Goal: Entertainment & Leisure: Consume media (video, audio)

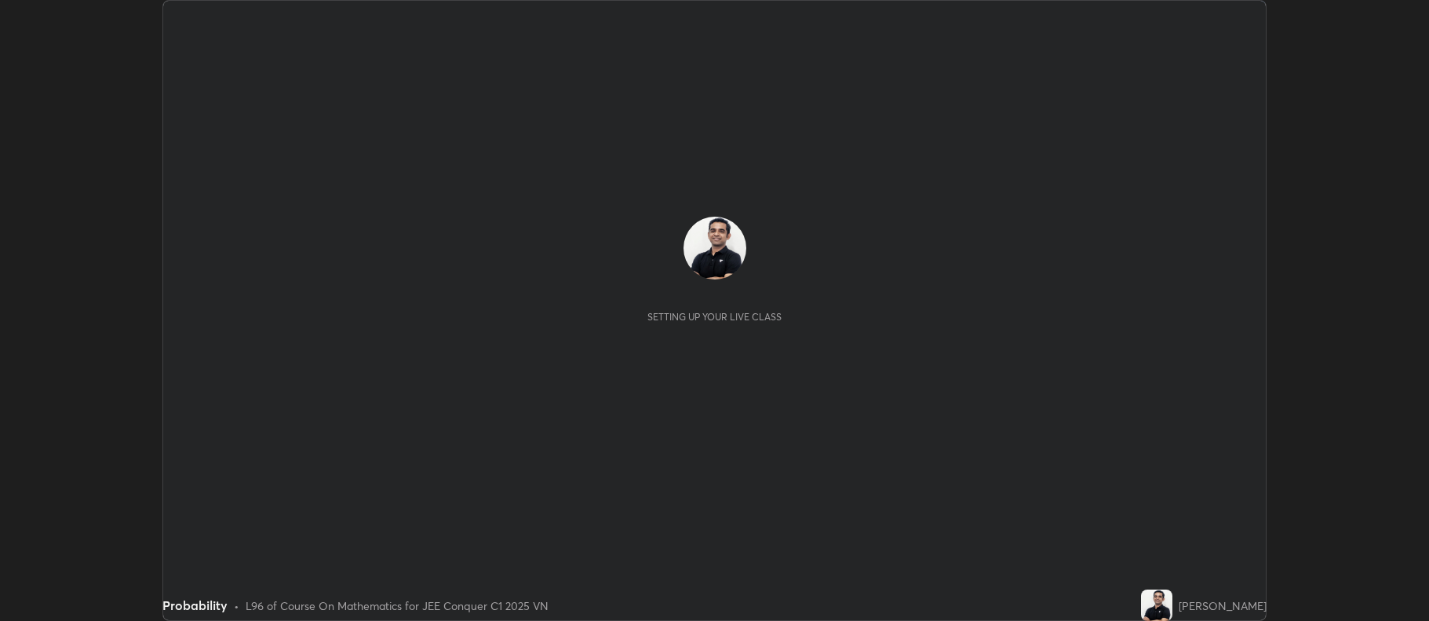
scroll to position [621, 1429]
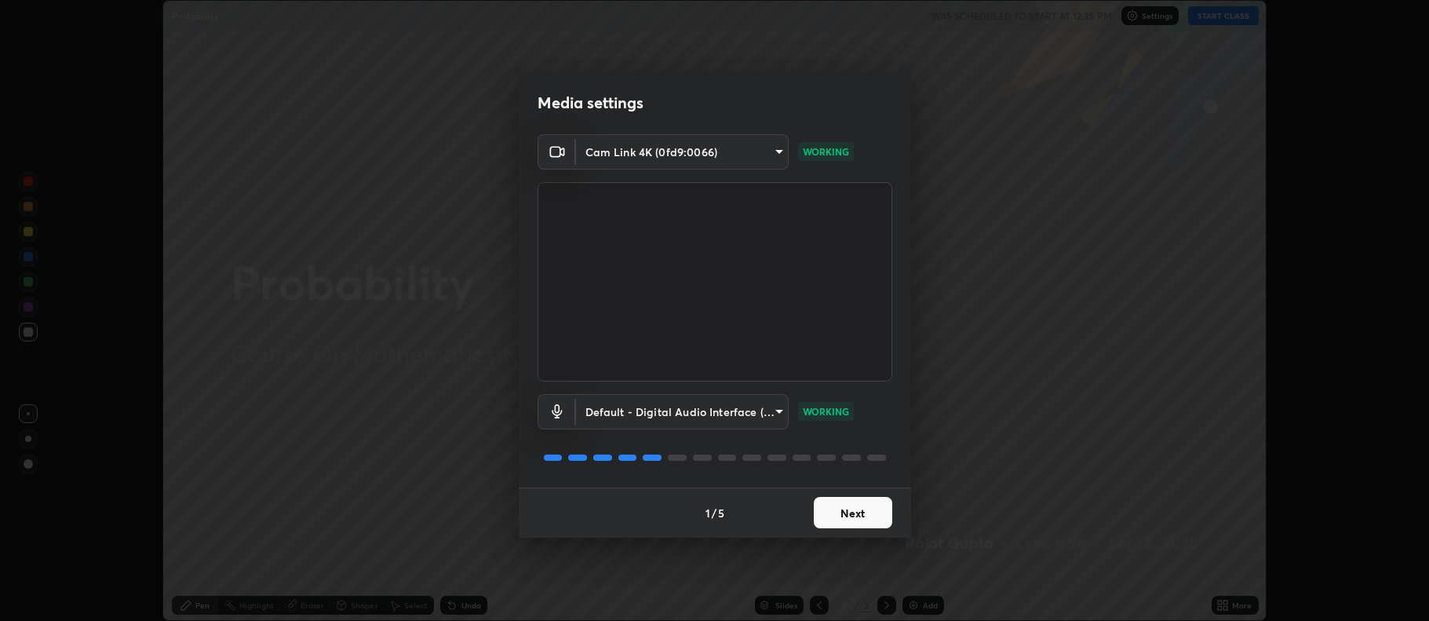
click at [861, 510] on button "Next" at bounding box center [853, 512] width 78 height 31
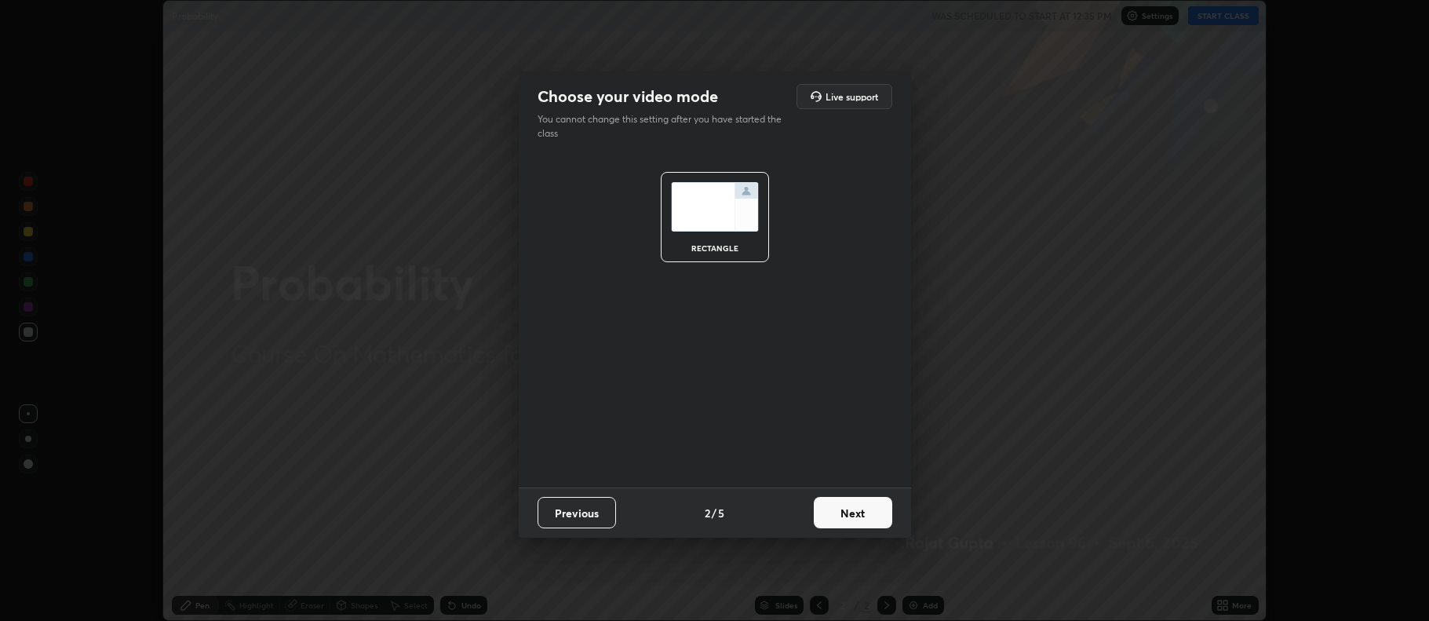
click at [855, 513] on button "Next" at bounding box center [853, 512] width 78 height 31
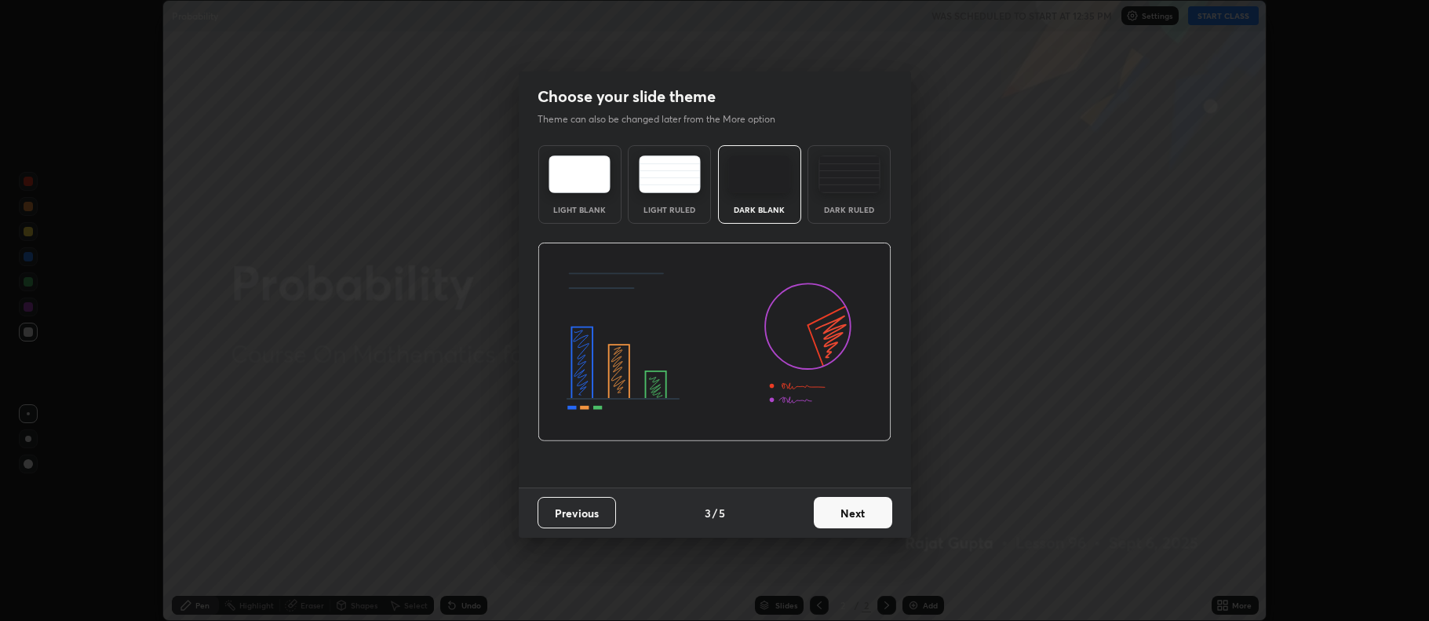
click at [849, 516] on button "Next" at bounding box center [853, 512] width 78 height 31
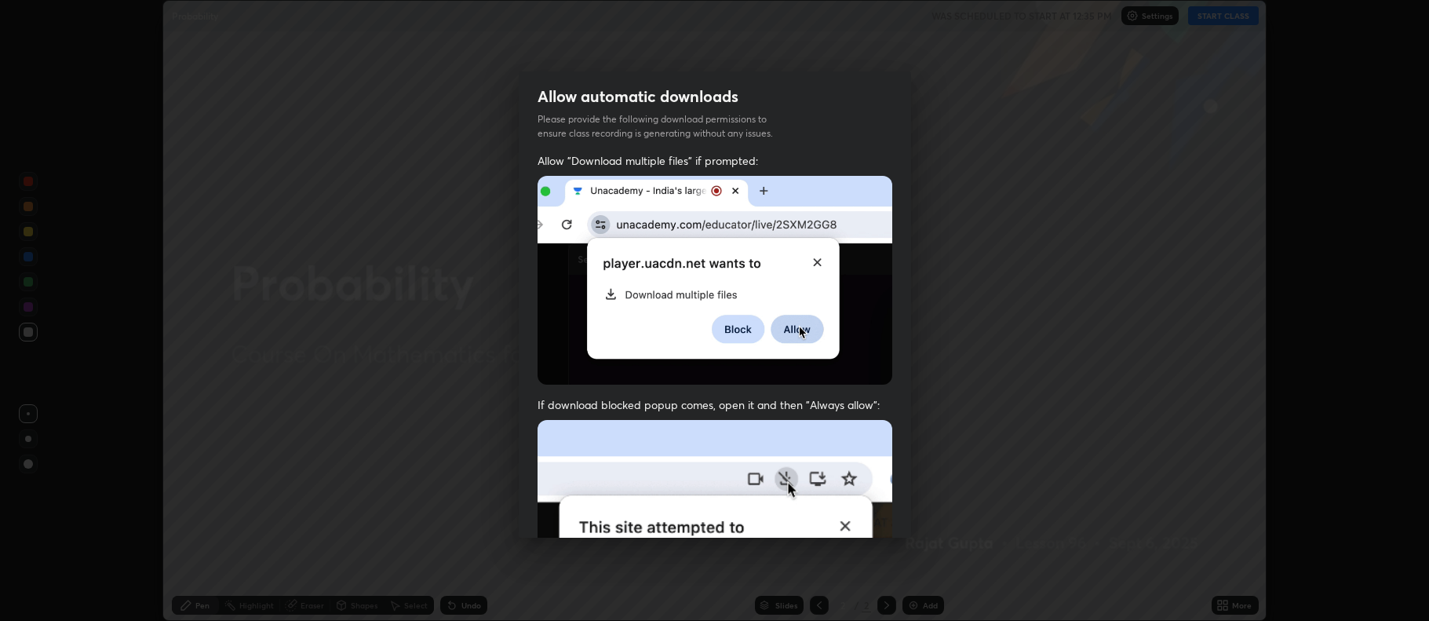
click at [855, 512] on img at bounding box center [715, 591] width 355 height 343
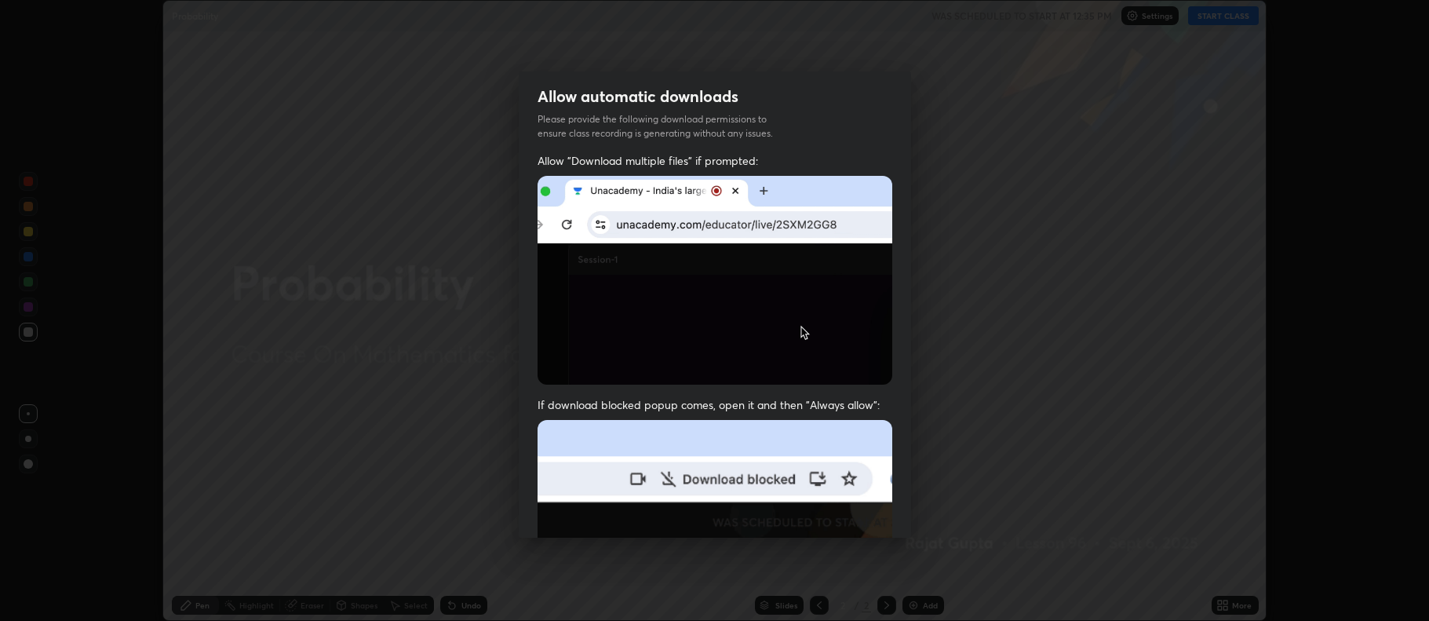
click at [848, 513] on img at bounding box center [715, 591] width 355 height 343
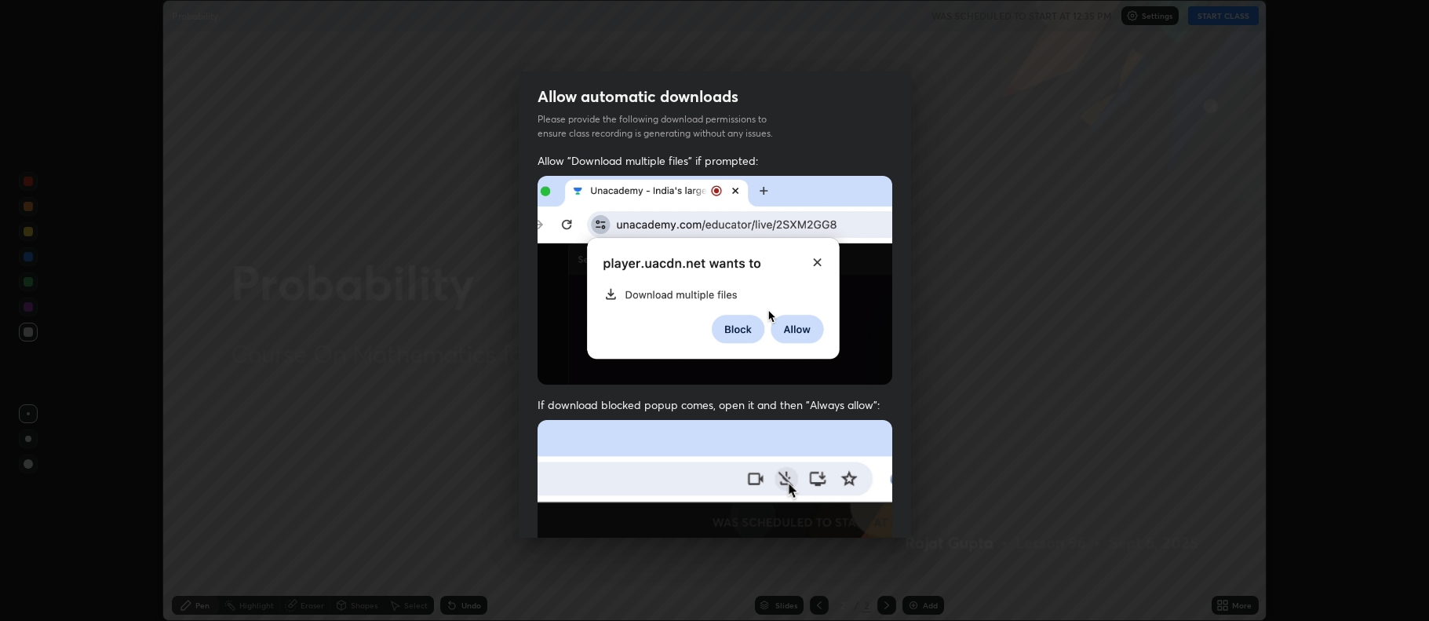
click at [845, 520] on img at bounding box center [715, 591] width 355 height 343
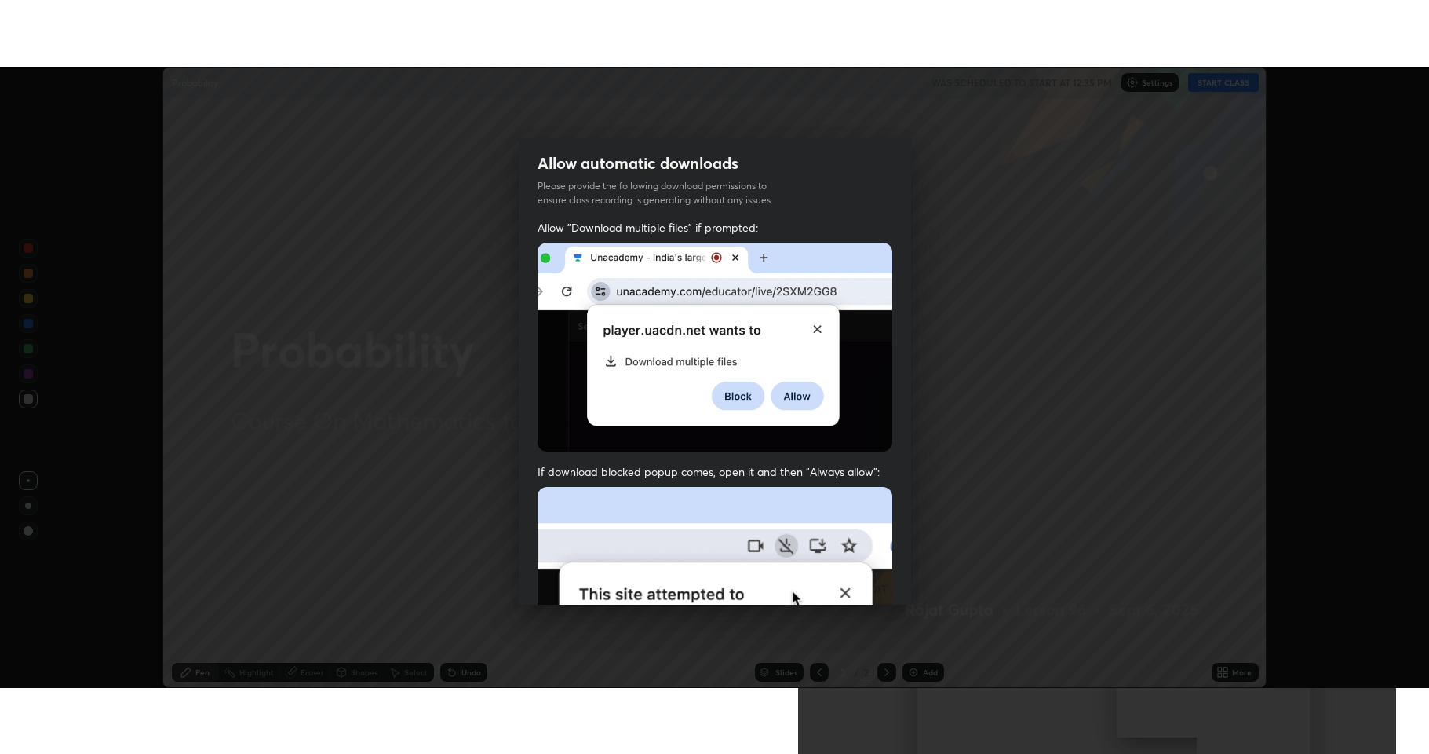
scroll to position [319, 0]
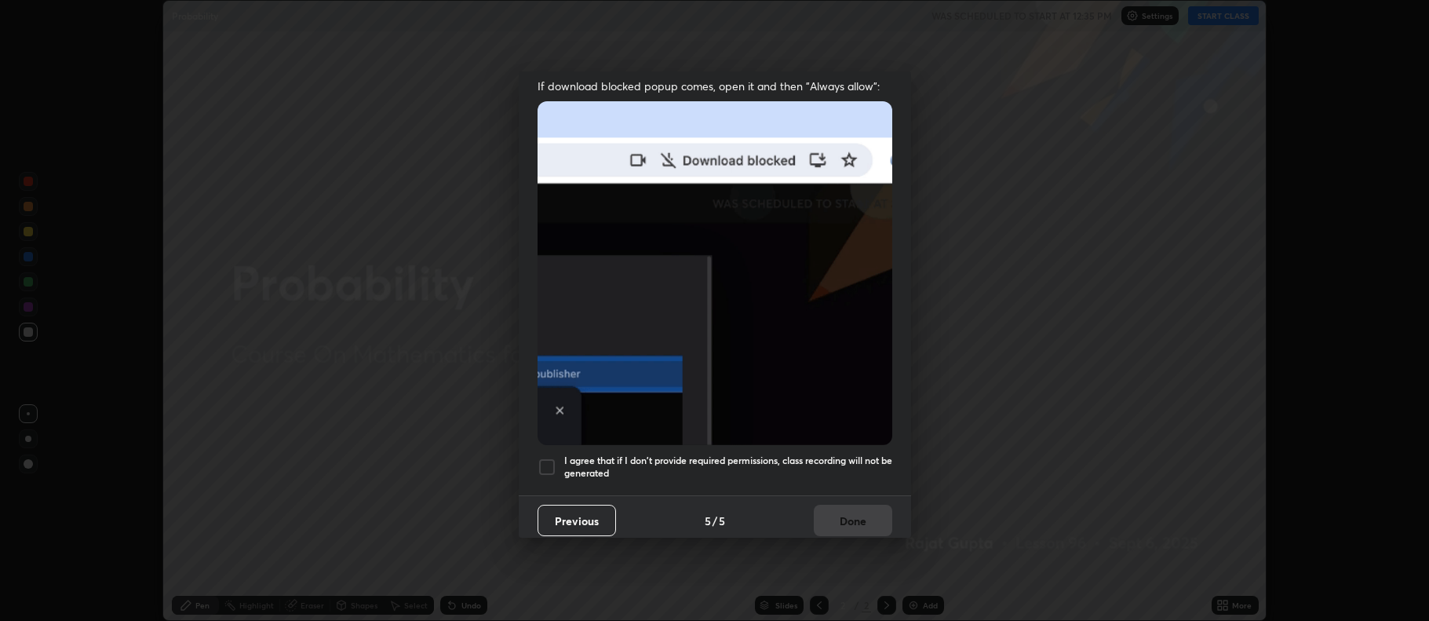
click at [719, 454] on h5 "I agree that if I don't provide required permissions, class recording will not …" at bounding box center [728, 466] width 328 height 24
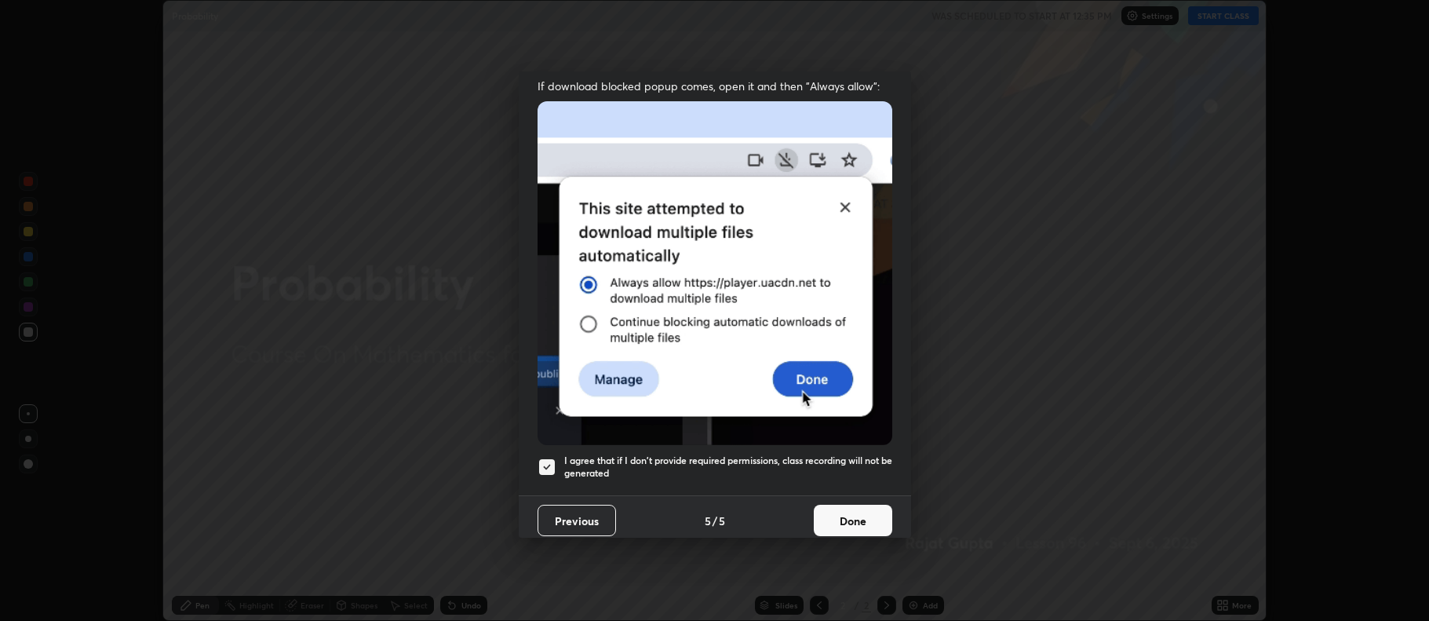
click at [837, 506] on button "Done" at bounding box center [853, 520] width 78 height 31
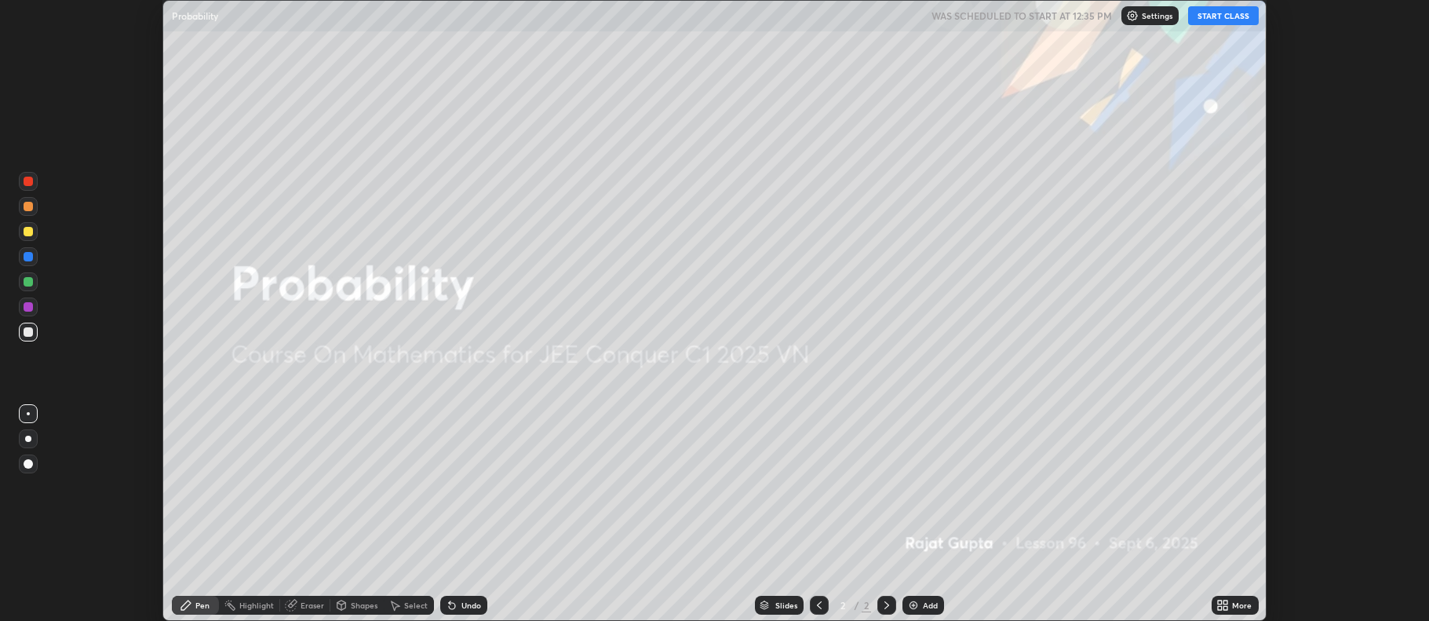
click at [917, 602] on img at bounding box center [913, 605] width 13 height 13
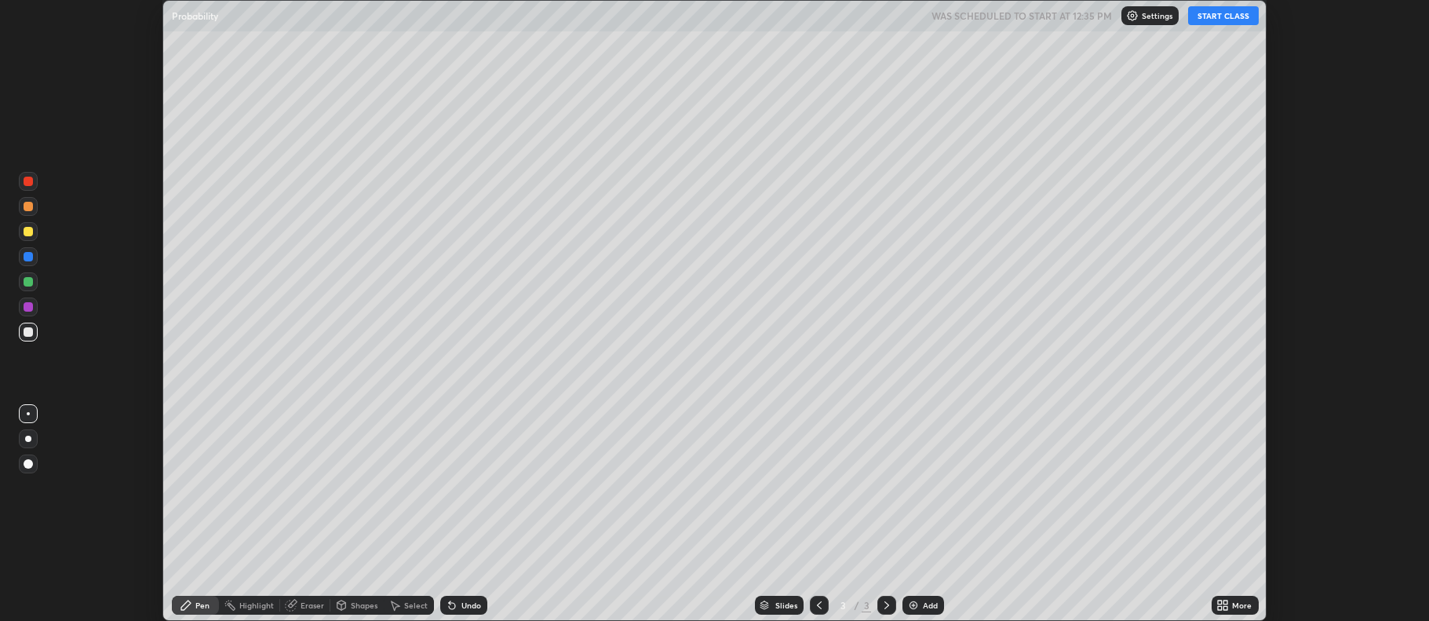
click at [1232, 11] on button "START CLASS" at bounding box center [1223, 15] width 71 height 19
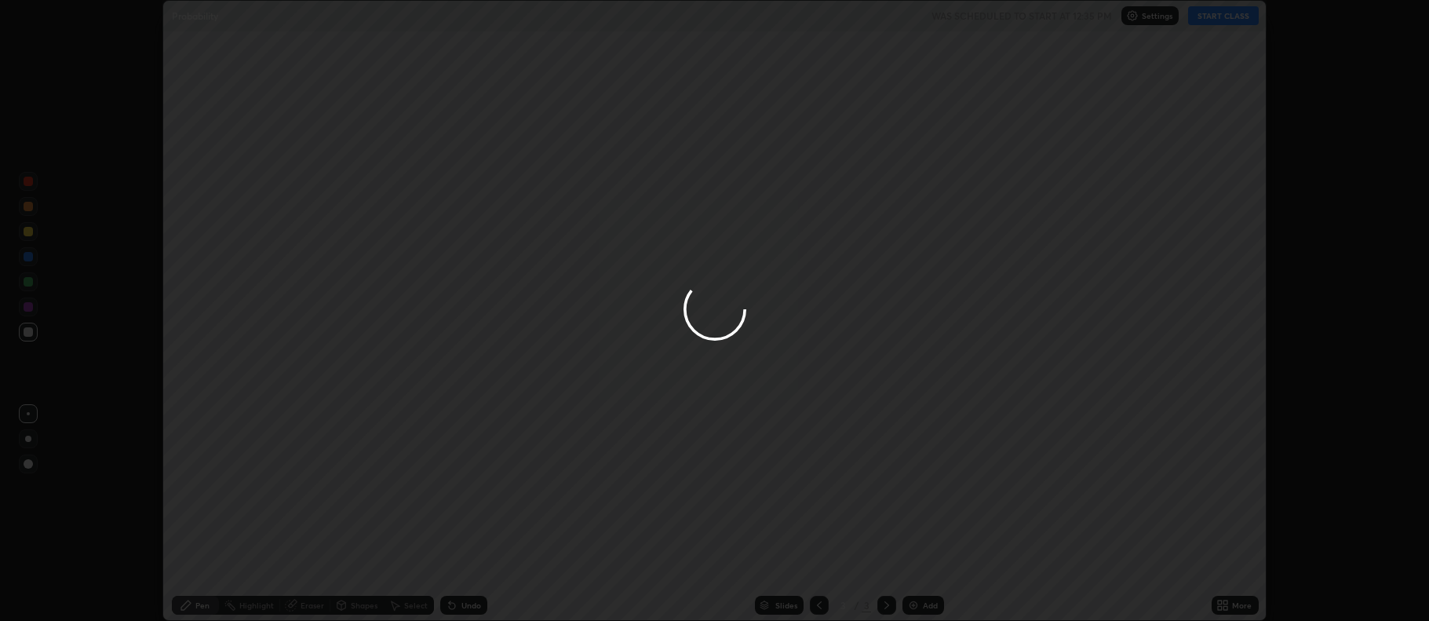
click at [1231, 592] on div at bounding box center [714, 310] width 1429 height 621
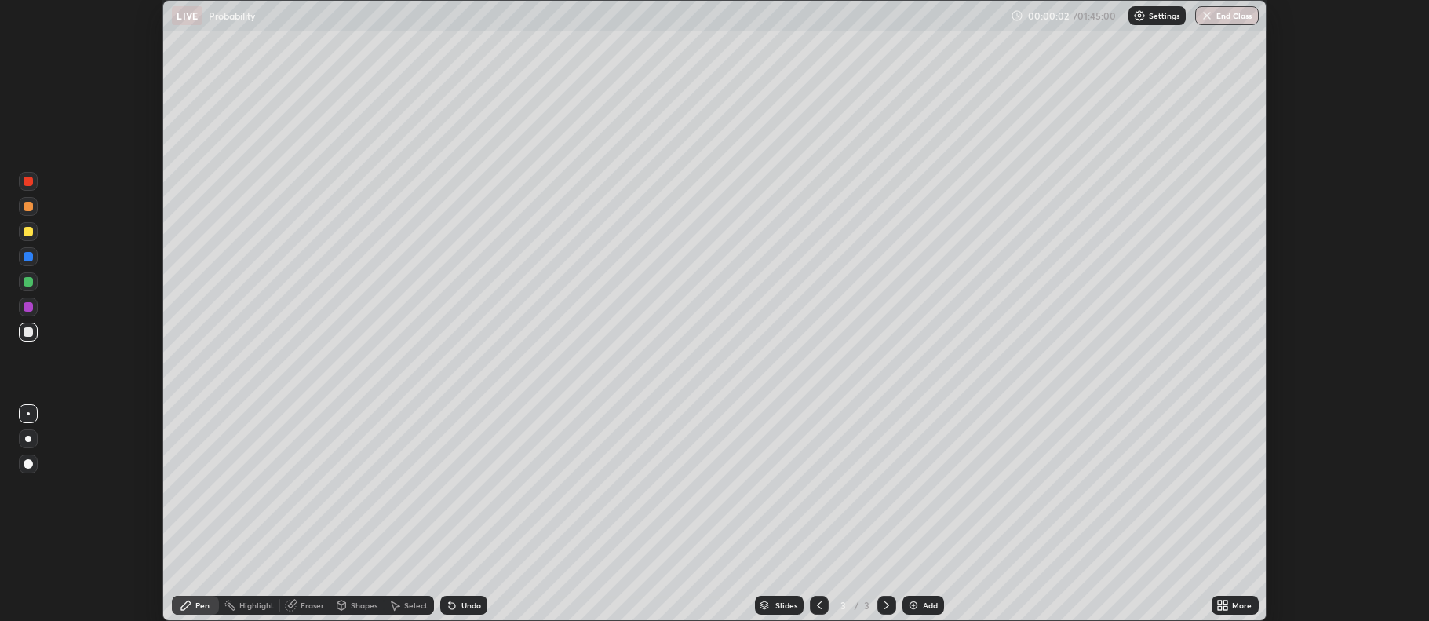
click at [1225, 608] on icon at bounding box center [1226, 608] width 4 height 4
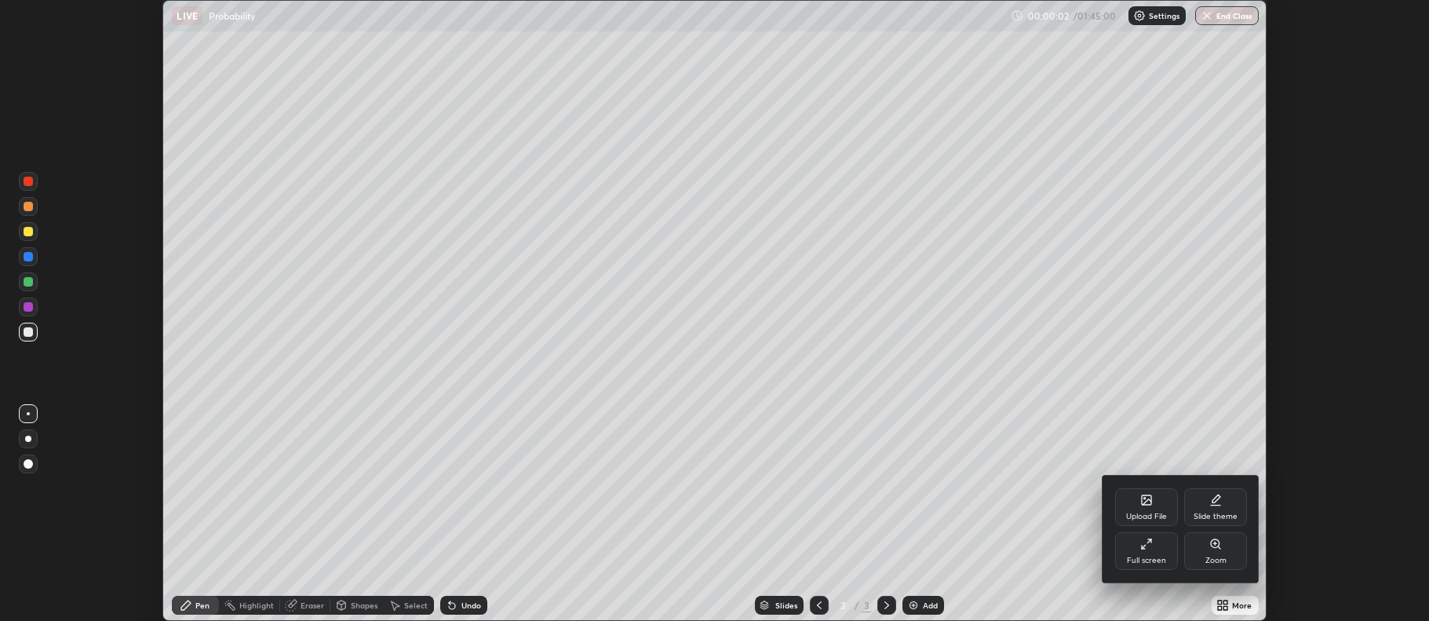
click at [1148, 557] on div "Full screen" at bounding box center [1146, 560] width 39 height 8
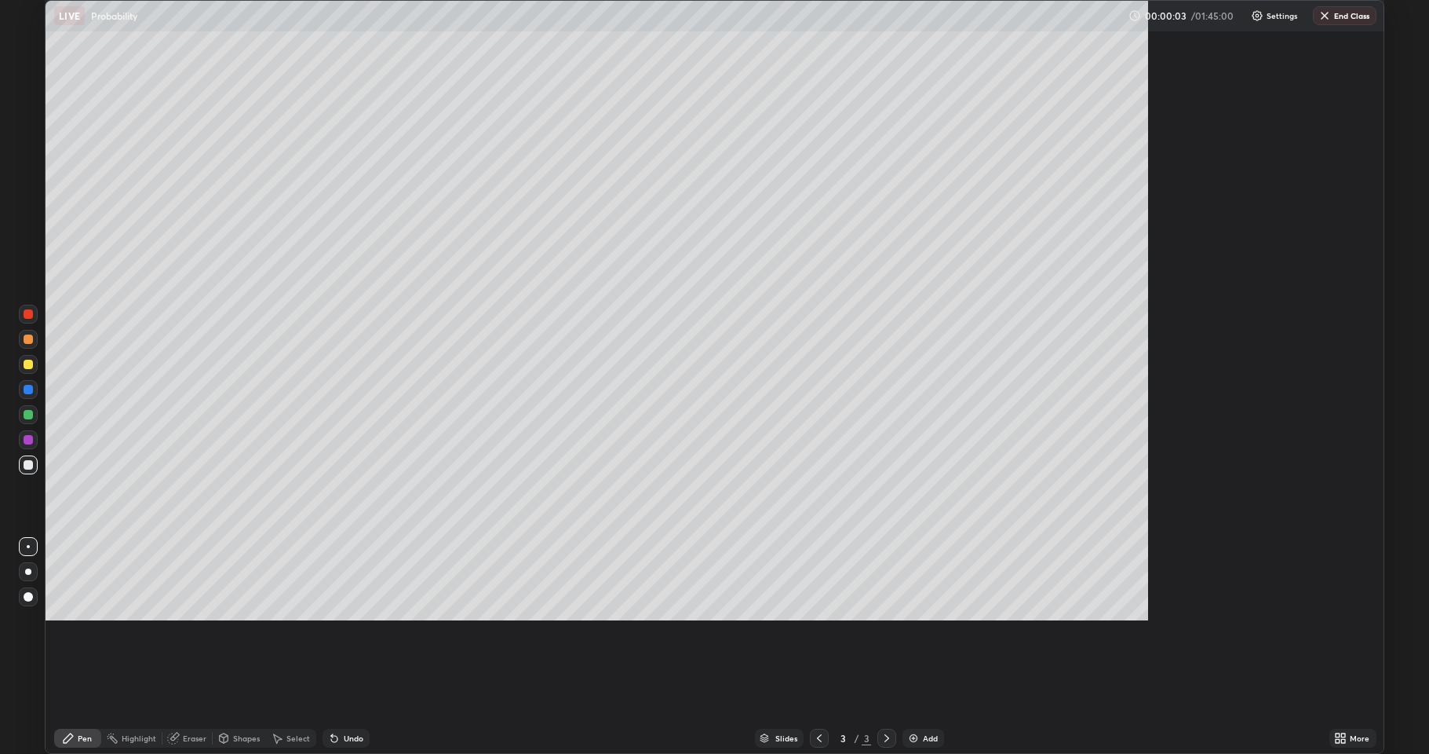
scroll to position [754, 1429]
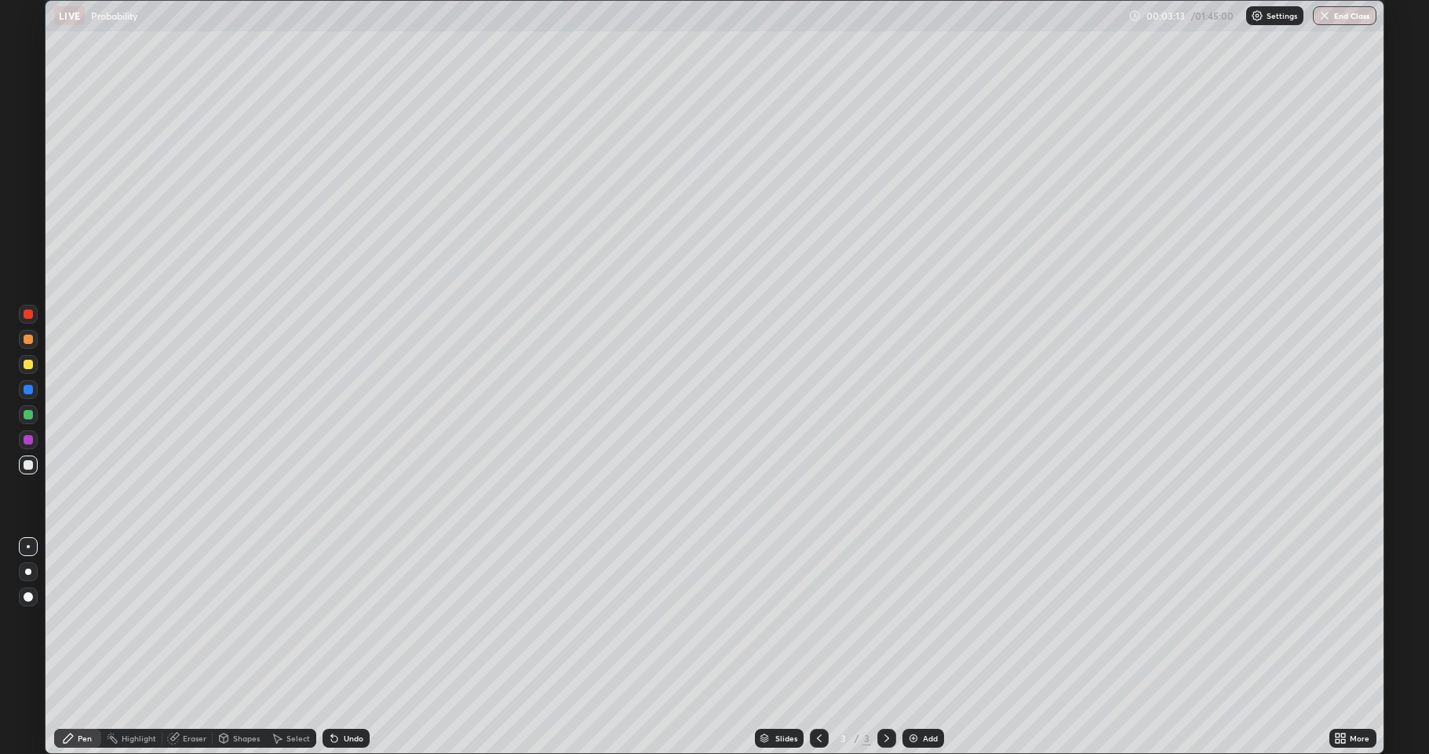
click at [336, 620] on icon at bounding box center [334, 738] width 13 height 13
click at [332, 620] on icon at bounding box center [334, 738] width 6 height 6
click at [338, 620] on div "Undo" at bounding box center [346, 737] width 47 height 19
click at [336, 620] on div "Undo" at bounding box center [346, 737] width 47 height 19
click at [929, 620] on div "Add" at bounding box center [924, 737] width 42 height 19
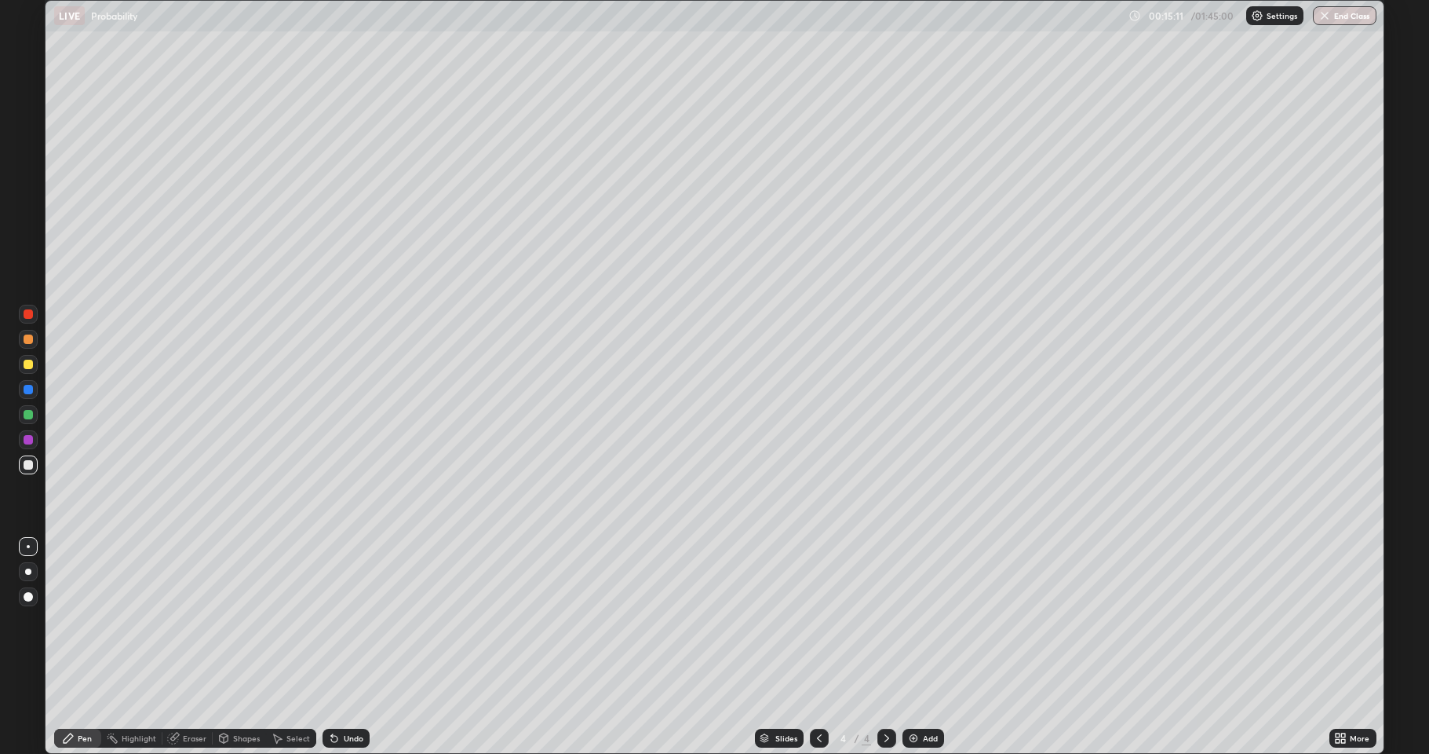
click at [936, 620] on div "Add" at bounding box center [930, 738] width 15 height 8
click at [811, 620] on div at bounding box center [819, 737] width 19 height 19
click at [885, 620] on icon at bounding box center [887, 738] width 13 height 13
click at [184, 620] on div "Eraser" at bounding box center [187, 737] width 50 height 19
click at [32, 620] on div at bounding box center [28, 684] width 19 height 19
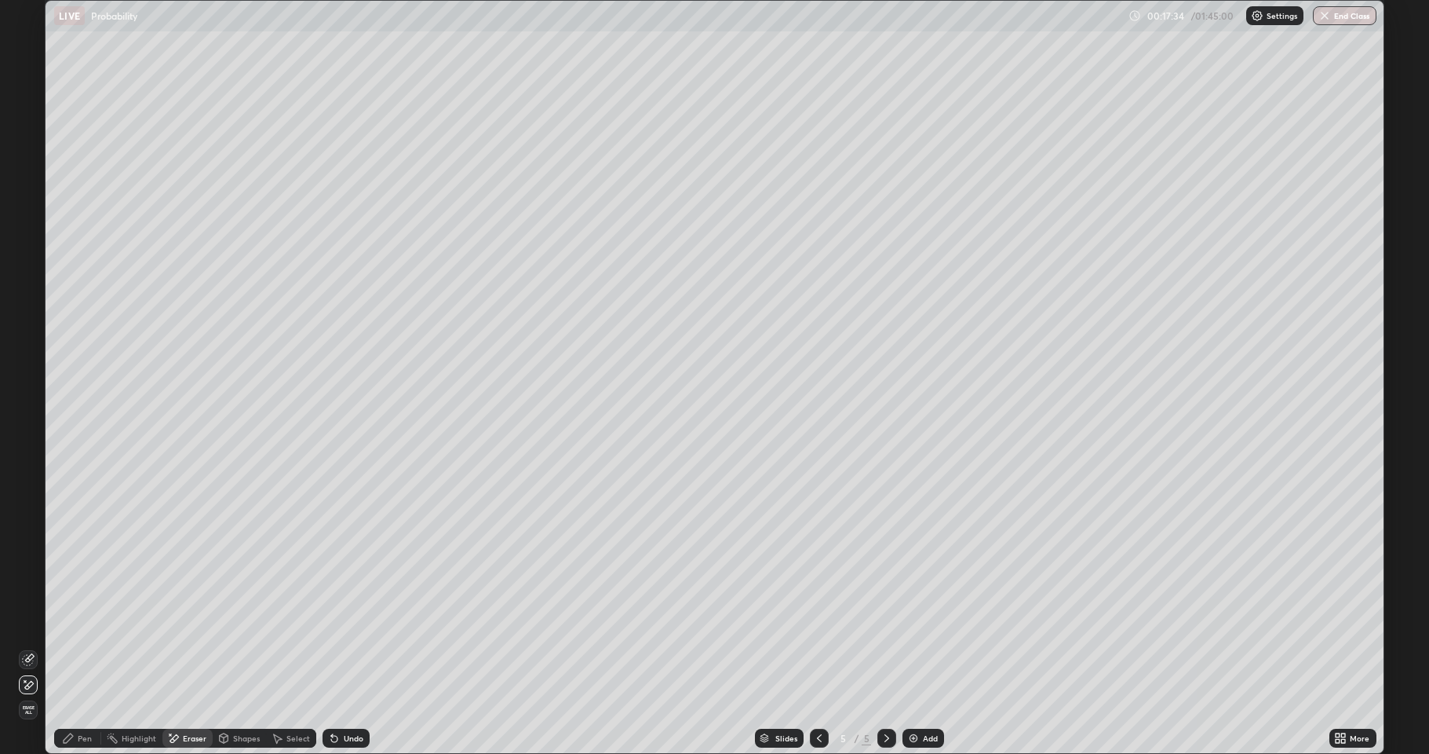
click at [71, 620] on div "Pen" at bounding box center [77, 737] width 47 height 19
click at [932, 620] on div "Add" at bounding box center [924, 737] width 42 height 19
click at [348, 620] on div "Undo" at bounding box center [354, 738] width 20 height 8
click at [338, 620] on icon at bounding box center [334, 738] width 13 height 13
click at [188, 620] on div "Eraser" at bounding box center [195, 738] width 24 height 8
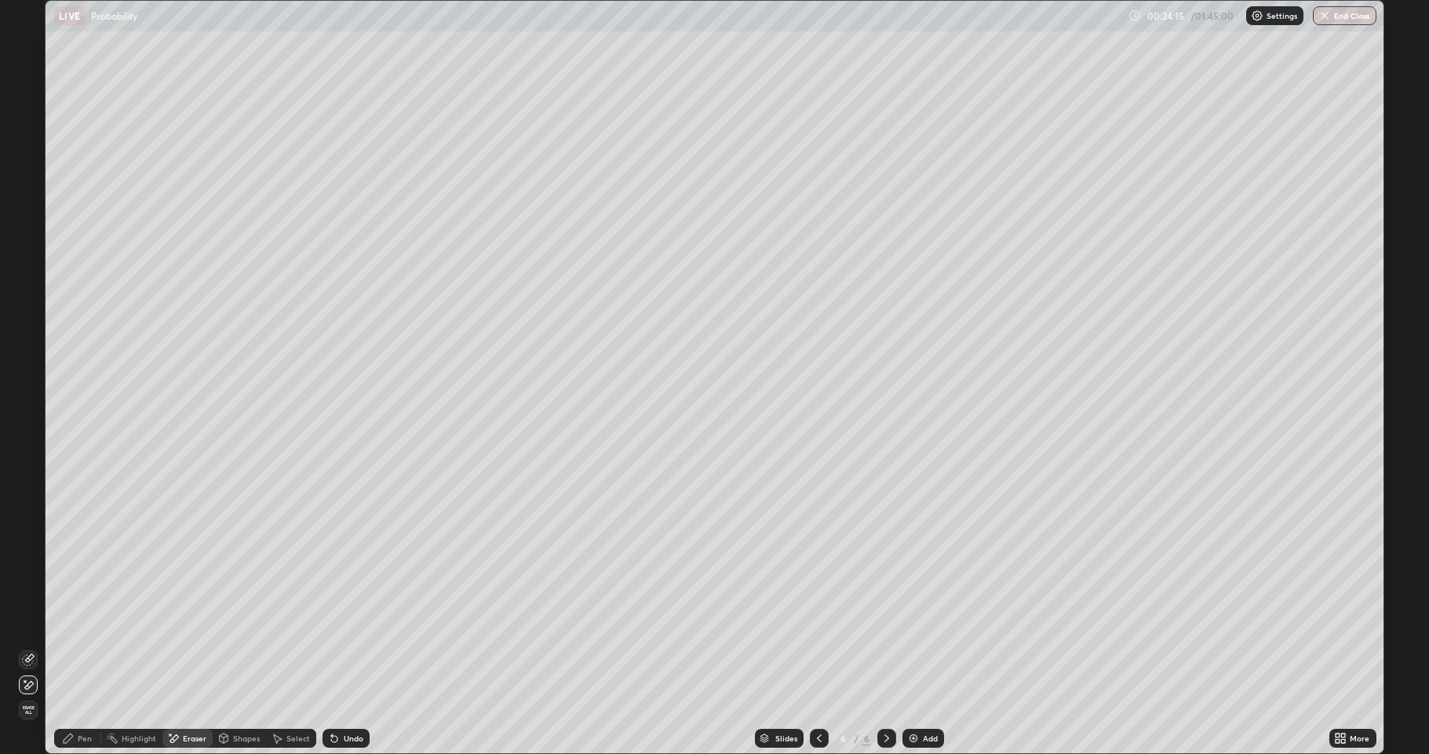
click at [70, 620] on div "Pen" at bounding box center [77, 737] width 47 height 19
click at [338, 620] on div "Undo" at bounding box center [346, 737] width 47 height 19
click at [348, 620] on div "Undo" at bounding box center [346, 737] width 47 height 19
click at [351, 620] on div "Undo" at bounding box center [354, 738] width 20 height 8
click at [348, 620] on div "Undo" at bounding box center [354, 738] width 20 height 8
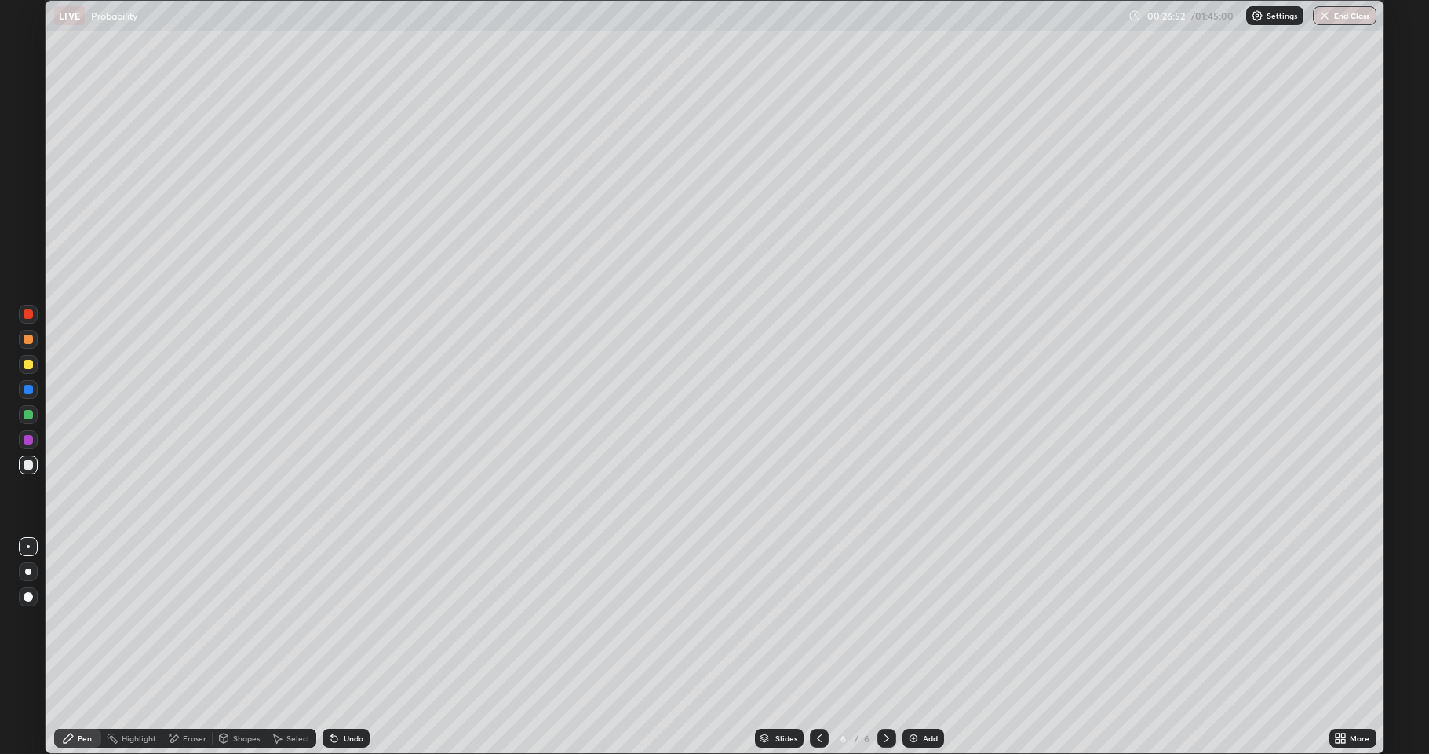
click at [925, 620] on div "Add" at bounding box center [924, 737] width 42 height 19
click at [343, 620] on div "Undo" at bounding box center [346, 737] width 47 height 19
click at [346, 620] on div "Undo" at bounding box center [354, 738] width 20 height 8
click at [360, 620] on div "Undo" at bounding box center [354, 738] width 20 height 8
click at [339, 620] on div "Undo" at bounding box center [346, 737] width 47 height 19
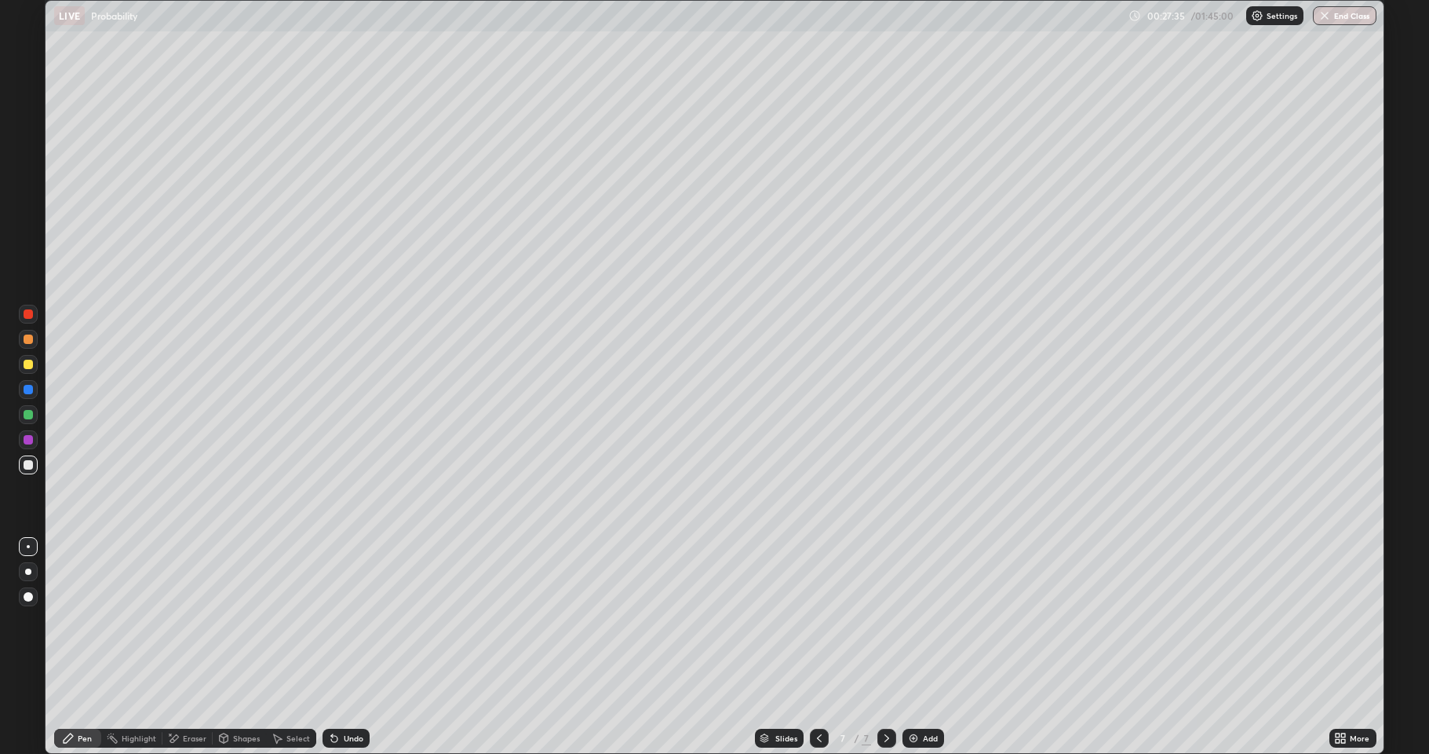
click at [340, 620] on div "Undo" at bounding box center [346, 737] width 47 height 19
click at [335, 620] on icon at bounding box center [334, 738] width 13 height 13
click at [355, 620] on div "Undo" at bounding box center [354, 738] width 20 height 8
click at [349, 620] on div "Undo" at bounding box center [354, 738] width 20 height 8
click at [352, 620] on div "Undo" at bounding box center [354, 738] width 20 height 8
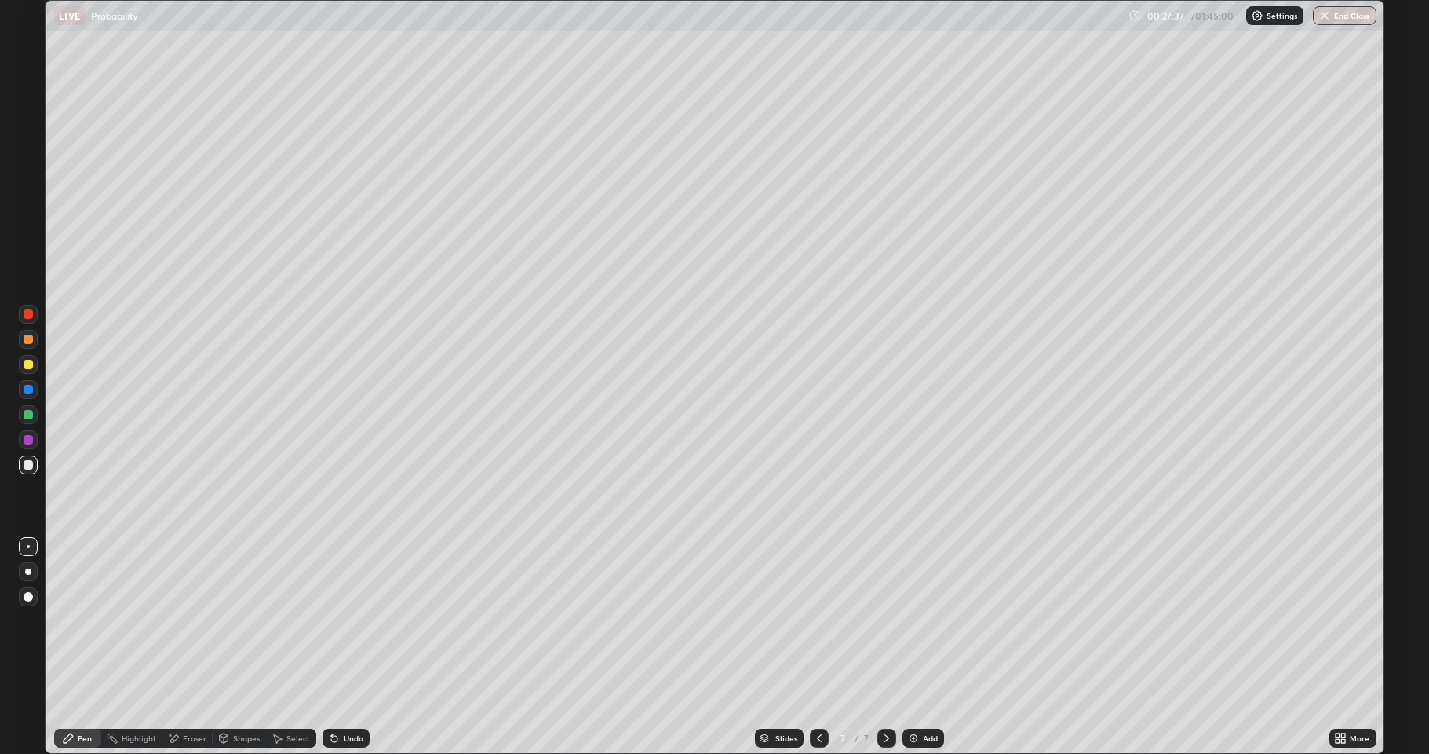
click at [352, 620] on div "Undo" at bounding box center [354, 738] width 20 height 8
click at [819, 620] on icon at bounding box center [819, 738] width 13 height 13
click at [881, 620] on div at bounding box center [887, 737] width 19 height 19
click at [185, 620] on div "Eraser" at bounding box center [195, 738] width 24 height 8
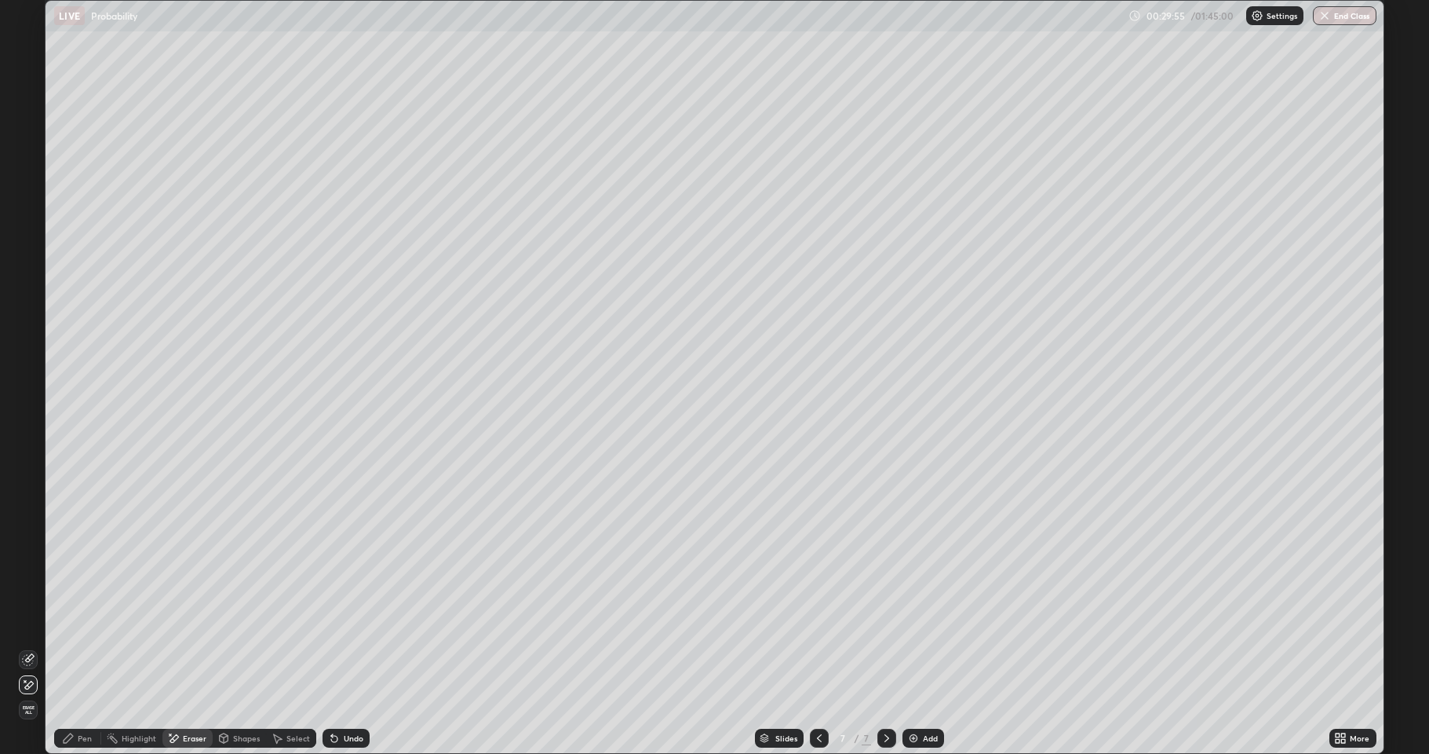
click at [818, 620] on icon at bounding box center [819, 738] width 13 height 13
click at [885, 620] on icon at bounding box center [887, 738] width 13 height 13
click at [932, 620] on div "Add" at bounding box center [924, 737] width 42 height 19
click at [72, 620] on div "Pen" at bounding box center [77, 737] width 47 height 19
click at [347, 620] on div "Undo" at bounding box center [354, 738] width 20 height 8
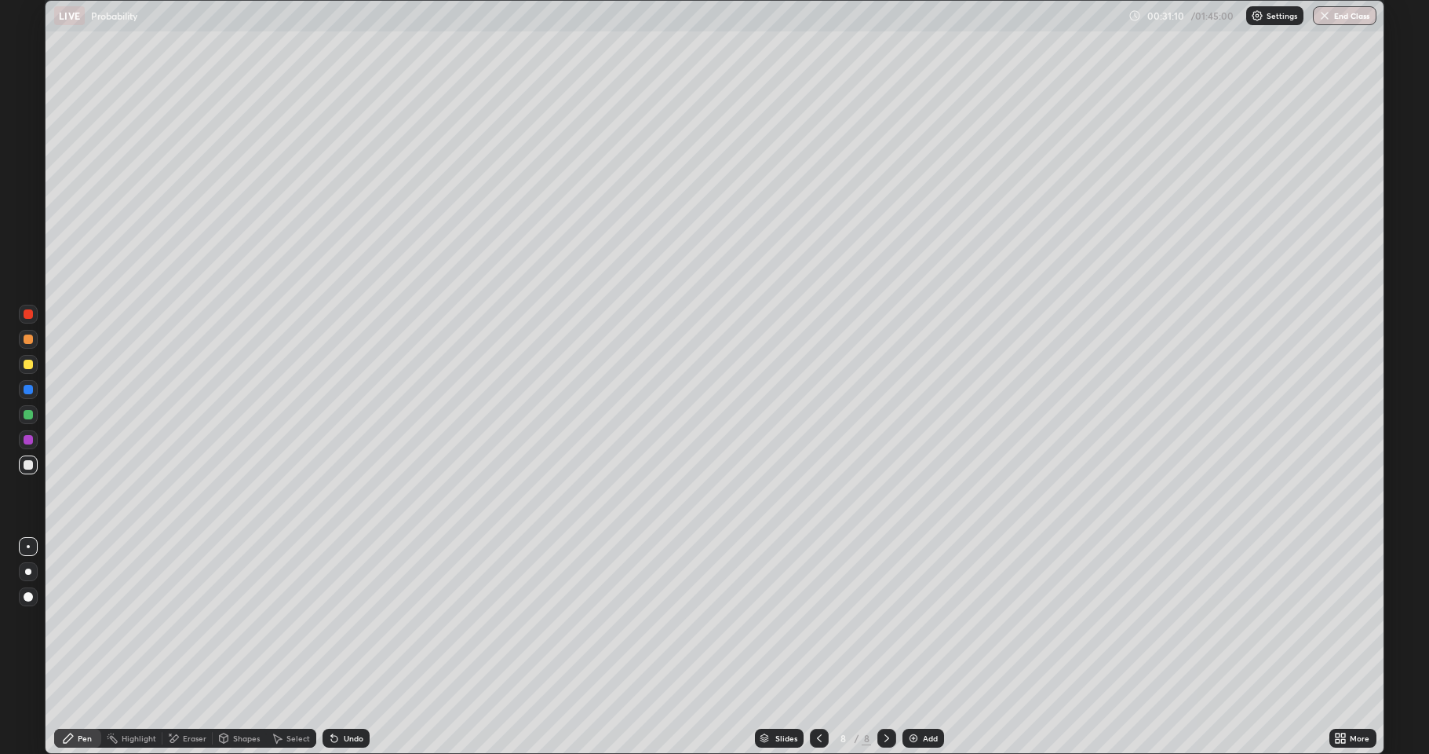
click at [350, 620] on div "Undo" at bounding box center [354, 738] width 20 height 8
click at [210, 620] on div "Eraser" at bounding box center [187, 737] width 50 height 19
click at [85, 620] on div "Pen" at bounding box center [77, 737] width 47 height 19
click at [818, 620] on icon at bounding box center [819, 738] width 13 height 13
click at [817, 620] on icon at bounding box center [819, 738] width 5 height 8
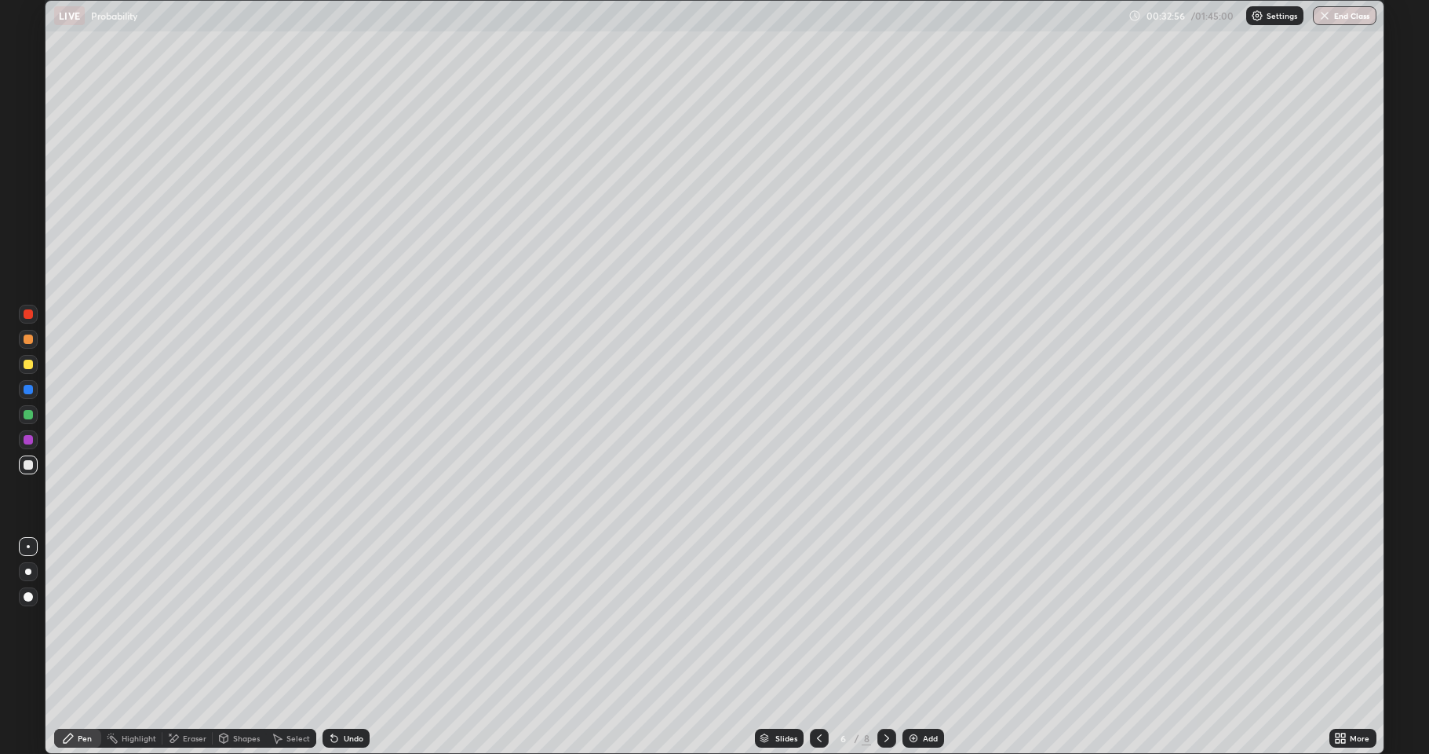
click at [884, 620] on icon at bounding box center [887, 738] width 13 height 13
click at [885, 620] on icon at bounding box center [887, 738] width 13 height 13
click at [884, 620] on icon at bounding box center [887, 738] width 13 height 13
click at [193, 620] on div "Eraser" at bounding box center [195, 738] width 24 height 8
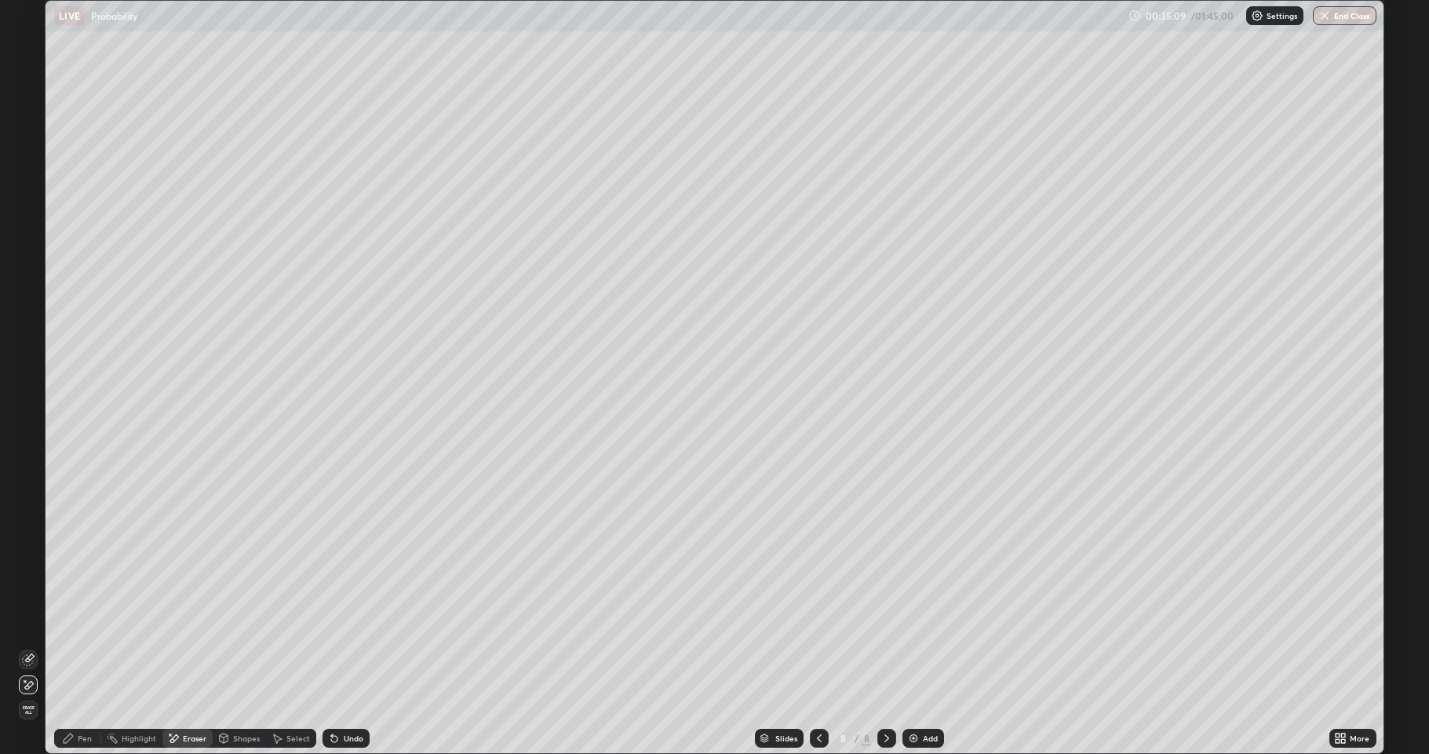
click at [64, 620] on icon at bounding box center [68, 738] width 13 height 13
click at [342, 620] on div "Undo" at bounding box center [346, 737] width 47 height 19
click at [341, 620] on div "Undo" at bounding box center [346, 737] width 47 height 19
click at [936, 620] on div "Add" at bounding box center [924, 737] width 42 height 19
click at [203, 620] on div "Eraser" at bounding box center [195, 738] width 24 height 8
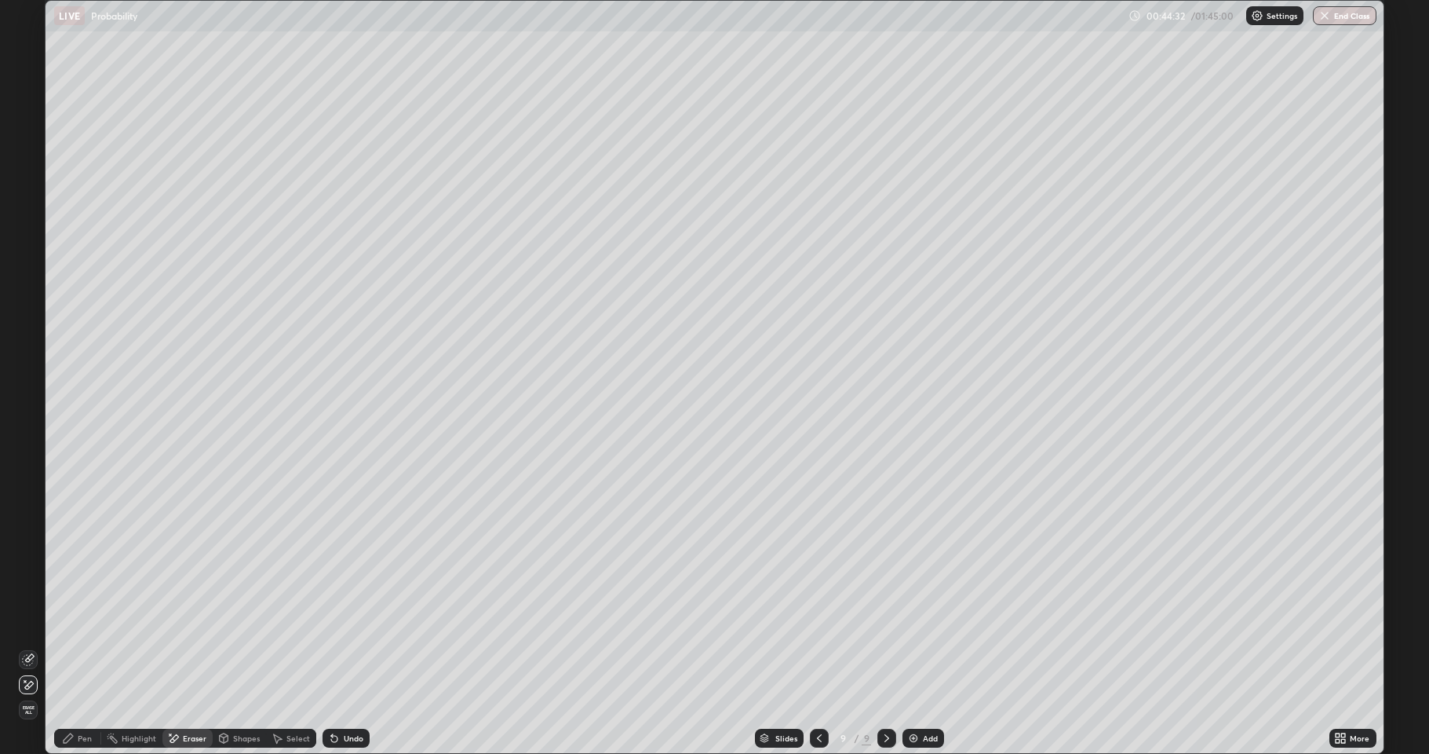
click at [69, 620] on icon at bounding box center [68, 737] width 9 height 9
click at [188, 620] on div "Eraser" at bounding box center [195, 738] width 24 height 8
click at [74, 620] on icon at bounding box center [68, 738] width 13 height 13
click at [187, 620] on div "Eraser" at bounding box center [187, 737] width 50 height 19
click at [70, 620] on icon at bounding box center [68, 737] width 9 height 9
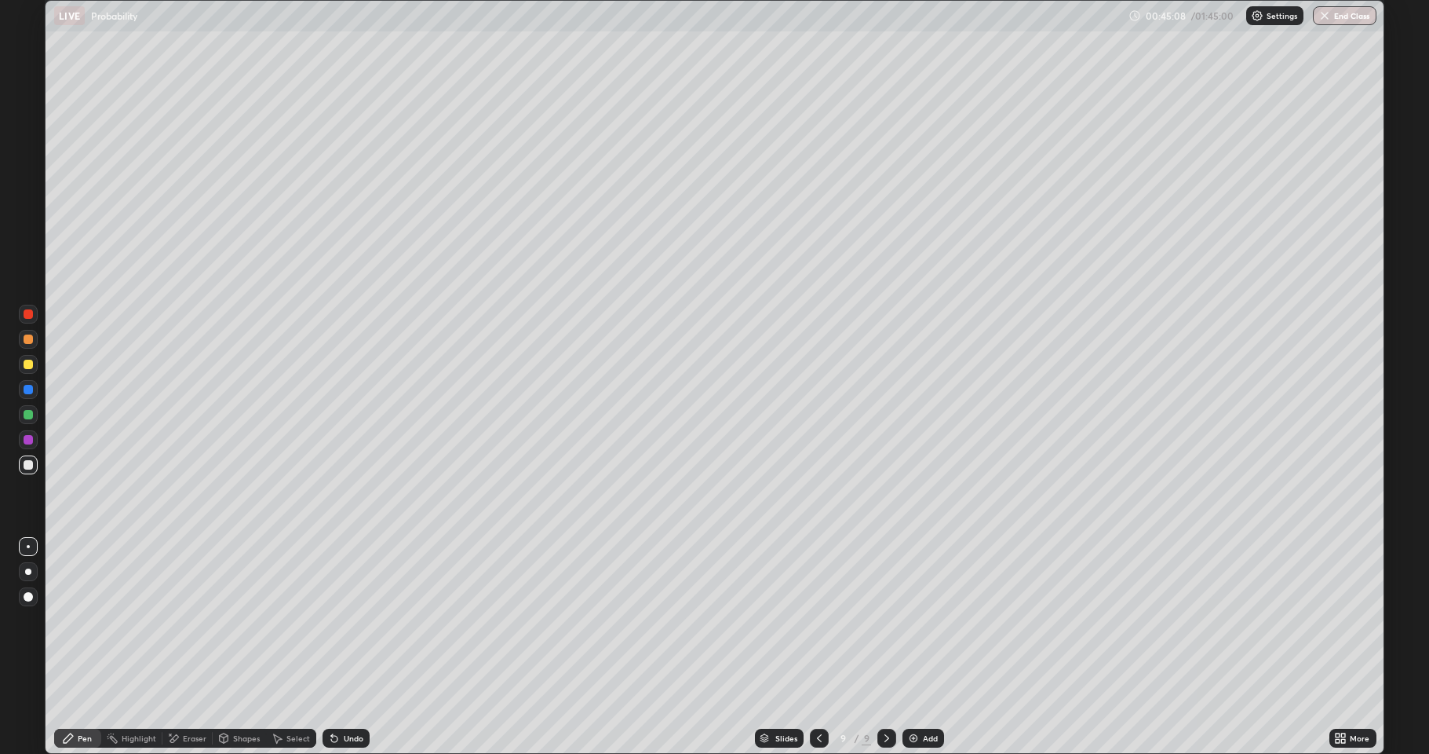
click at [188, 620] on div "Eraser" at bounding box center [195, 738] width 24 height 8
click at [84, 620] on div "Pen" at bounding box center [85, 738] width 14 height 8
click at [348, 620] on div "Undo" at bounding box center [354, 738] width 20 height 8
click at [341, 620] on div "Undo" at bounding box center [346, 737] width 47 height 19
click at [932, 620] on div "Add" at bounding box center [924, 737] width 42 height 19
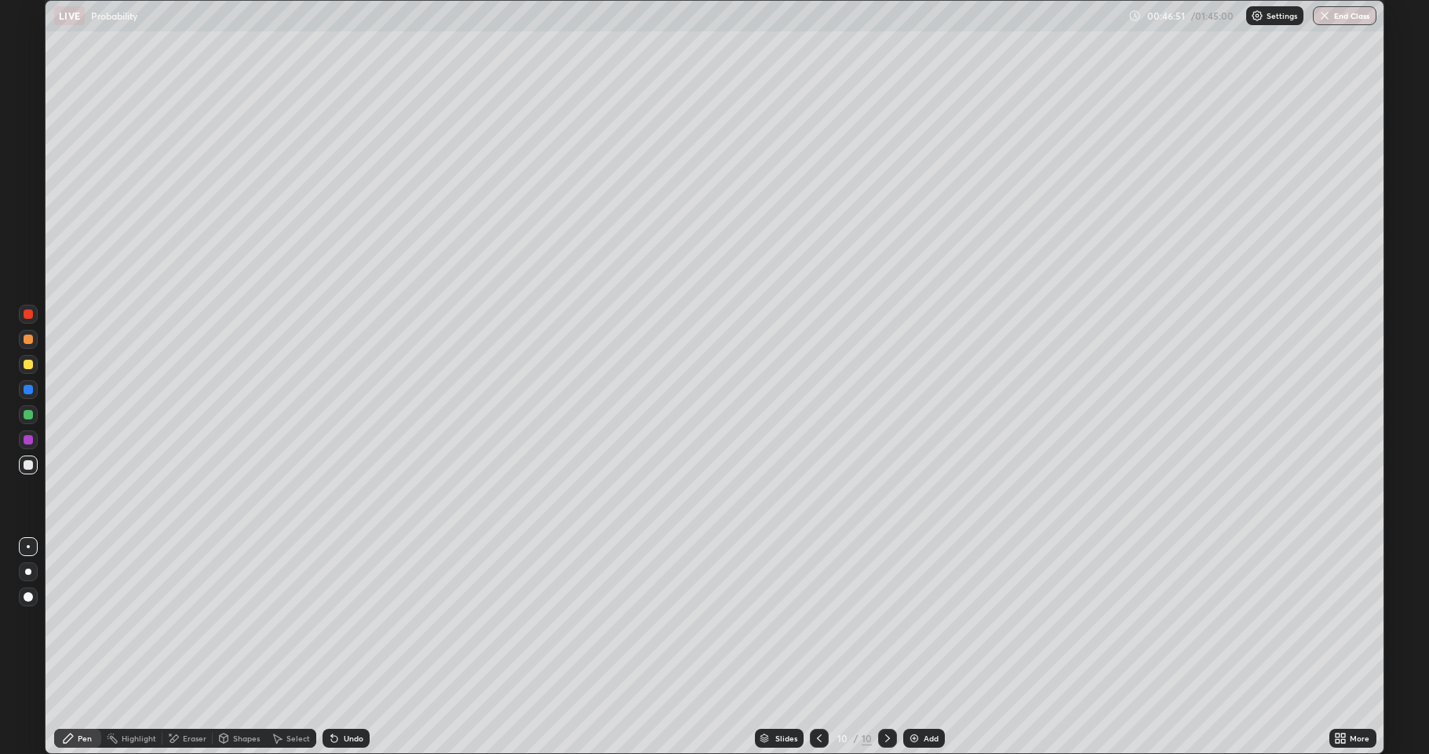
click at [352, 620] on div "Undo" at bounding box center [354, 738] width 20 height 8
click at [356, 620] on div "Undo" at bounding box center [354, 738] width 20 height 8
click at [923, 620] on div "Add" at bounding box center [924, 737] width 42 height 19
click at [817, 620] on icon at bounding box center [819, 738] width 5 height 8
click at [885, 620] on icon at bounding box center [887, 738] width 13 height 13
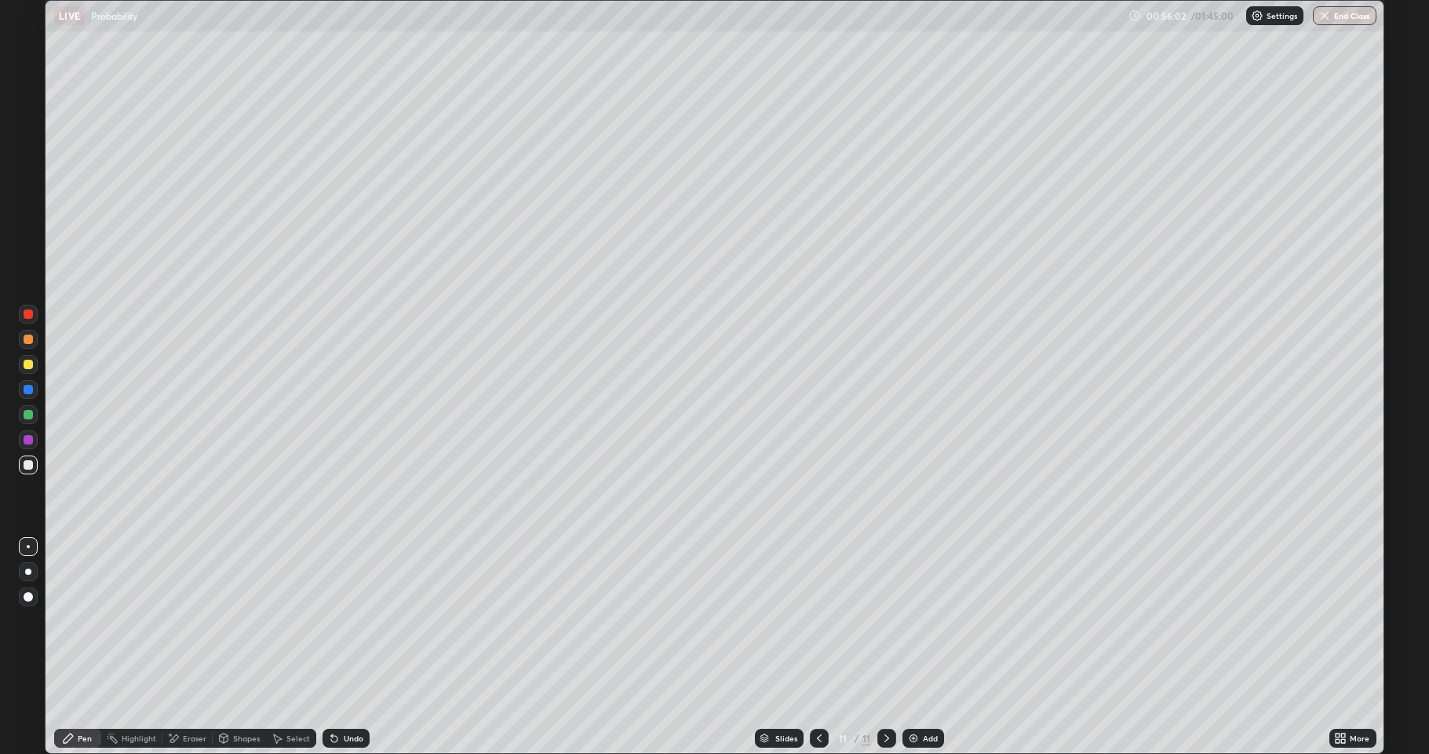
click at [356, 620] on div "Undo" at bounding box center [354, 738] width 20 height 8
click at [930, 620] on div "Add" at bounding box center [924, 737] width 42 height 19
click at [923, 620] on div "Add" at bounding box center [930, 738] width 15 height 8
click at [812, 620] on div at bounding box center [819, 737] width 19 height 19
click at [883, 620] on icon at bounding box center [887, 738] width 13 height 13
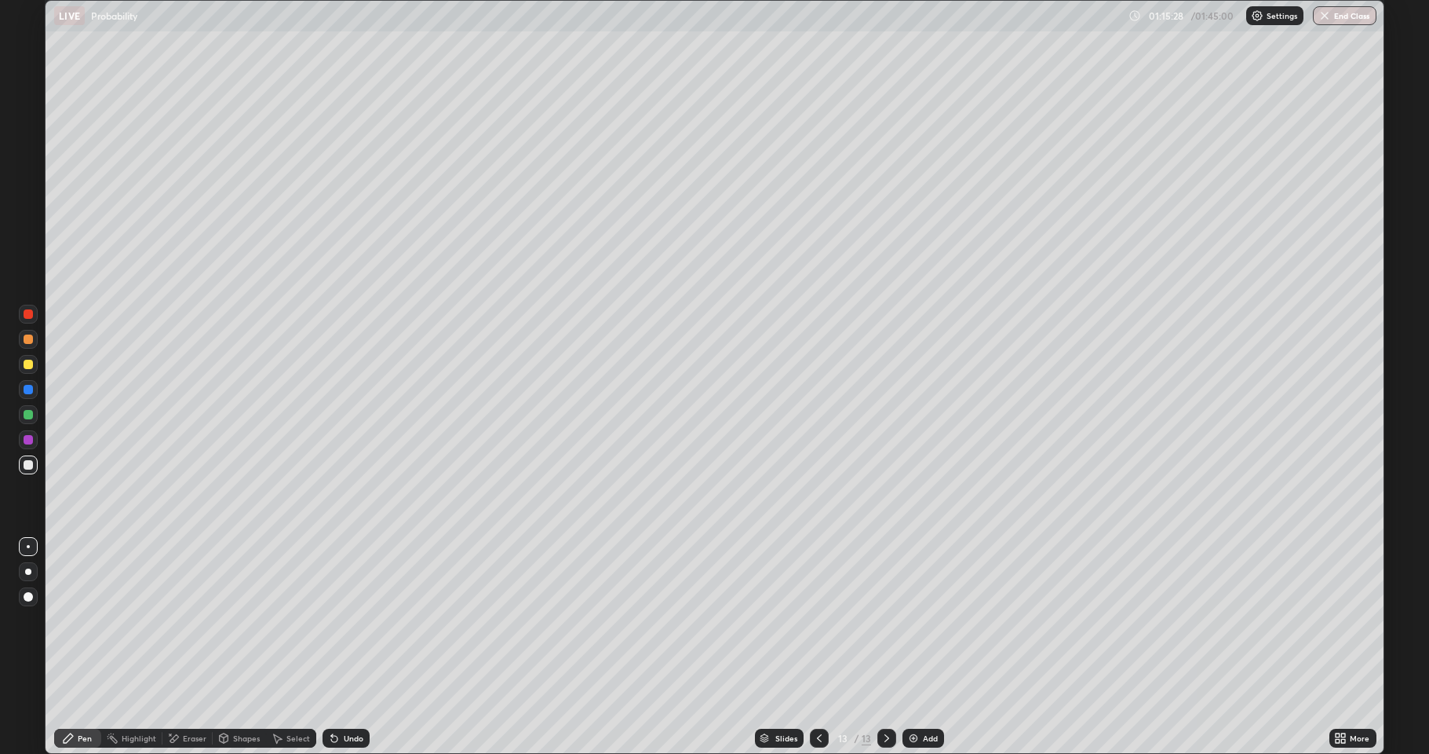
click at [810, 620] on div at bounding box center [819, 737] width 19 height 19
click at [885, 620] on icon at bounding box center [887, 738] width 13 height 13
click at [352, 620] on div "Undo" at bounding box center [346, 737] width 47 height 19
click at [290, 620] on div "Select" at bounding box center [291, 737] width 50 height 19
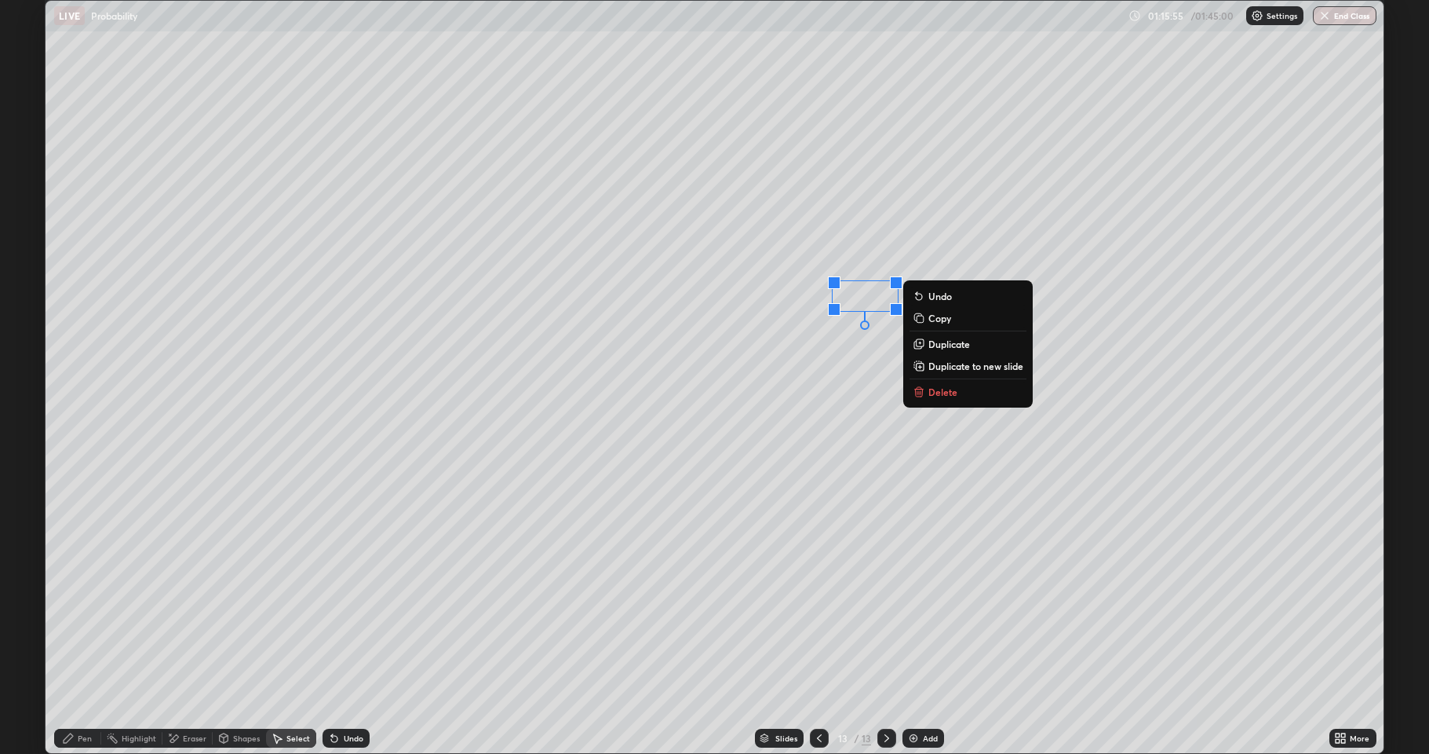
click at [921, 330] on div "0 ° Undo Copy Duplicate Duplicate to new slide Delete" at bounding box center [715, 377] width 1338 height 752
click at [790, 449] on div "0 ° Undo Copy Duplicate Duplicate to new slide Delete" at bounding box center [715, 377] width 1338 height 752
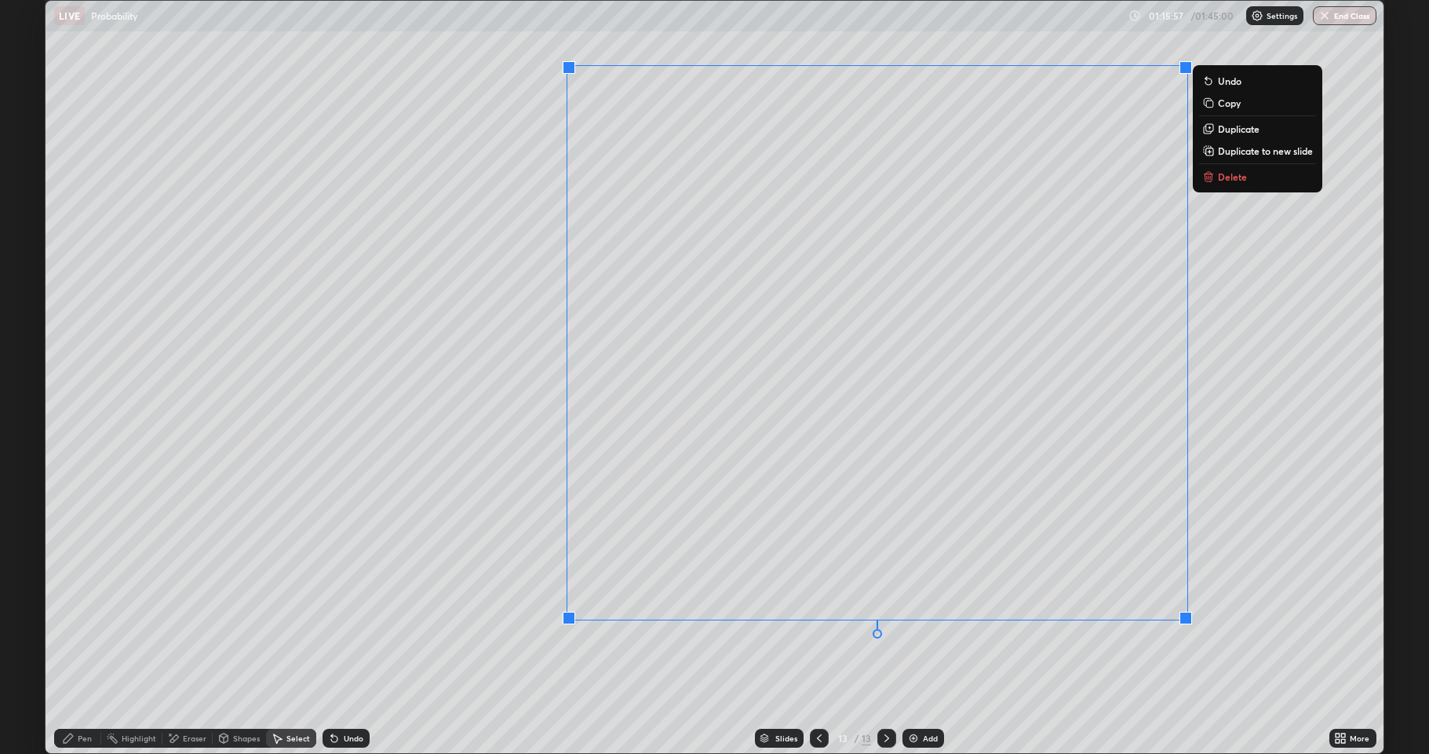
click at [78, 620] on div "Pen" at bounding box center [77, 737] width 47 height 19
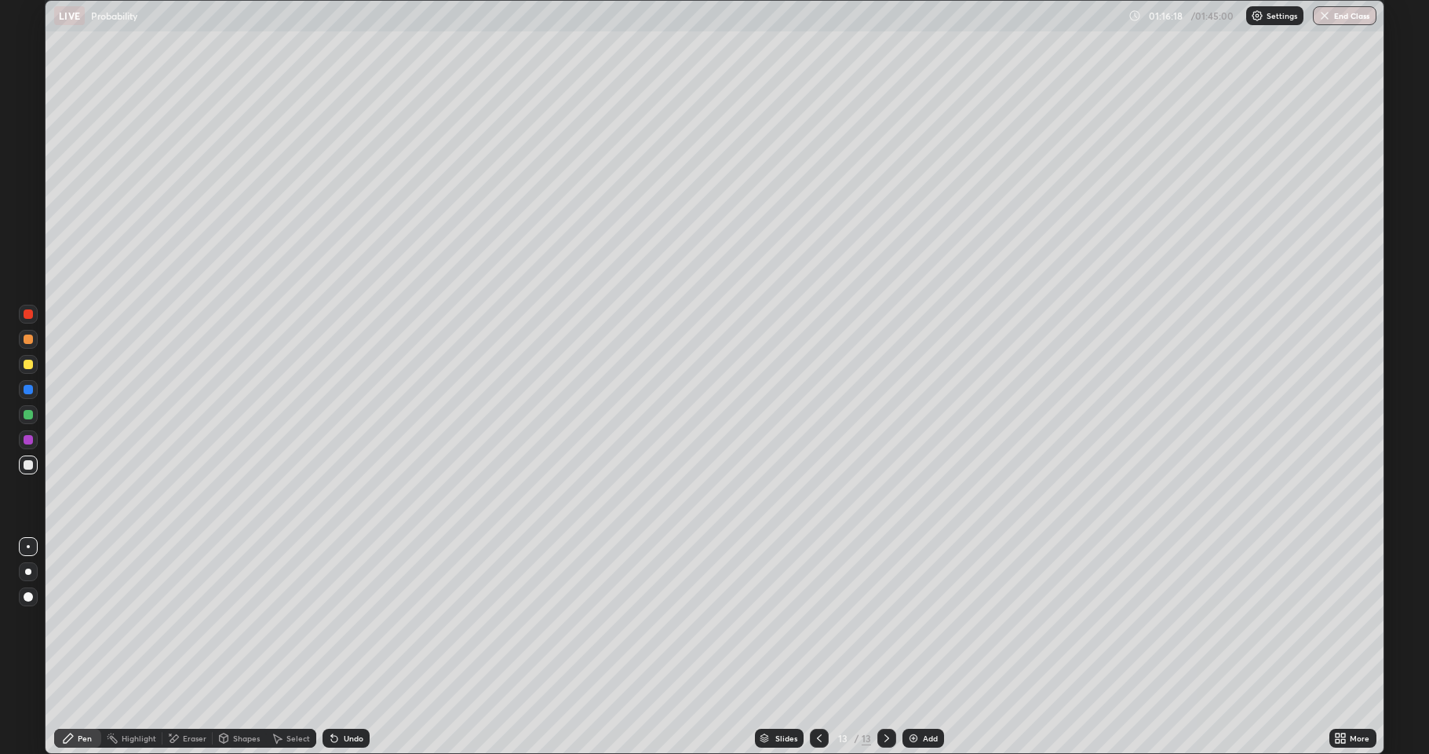
click at [818, 620] on icon at bounding box center [819, 738] width 13 height 13
click at [885, 620] on icon at bounding box center [887, 738] width 13 height 13
click at [816, 620] on icon at bounding box center [819, 738] width 13 height 13
click at [889, 620] on div at bounding box center [887, 737] width 19 height 19
click at [810, 620] on div at bounding box center [819, 737] width 19 height 19
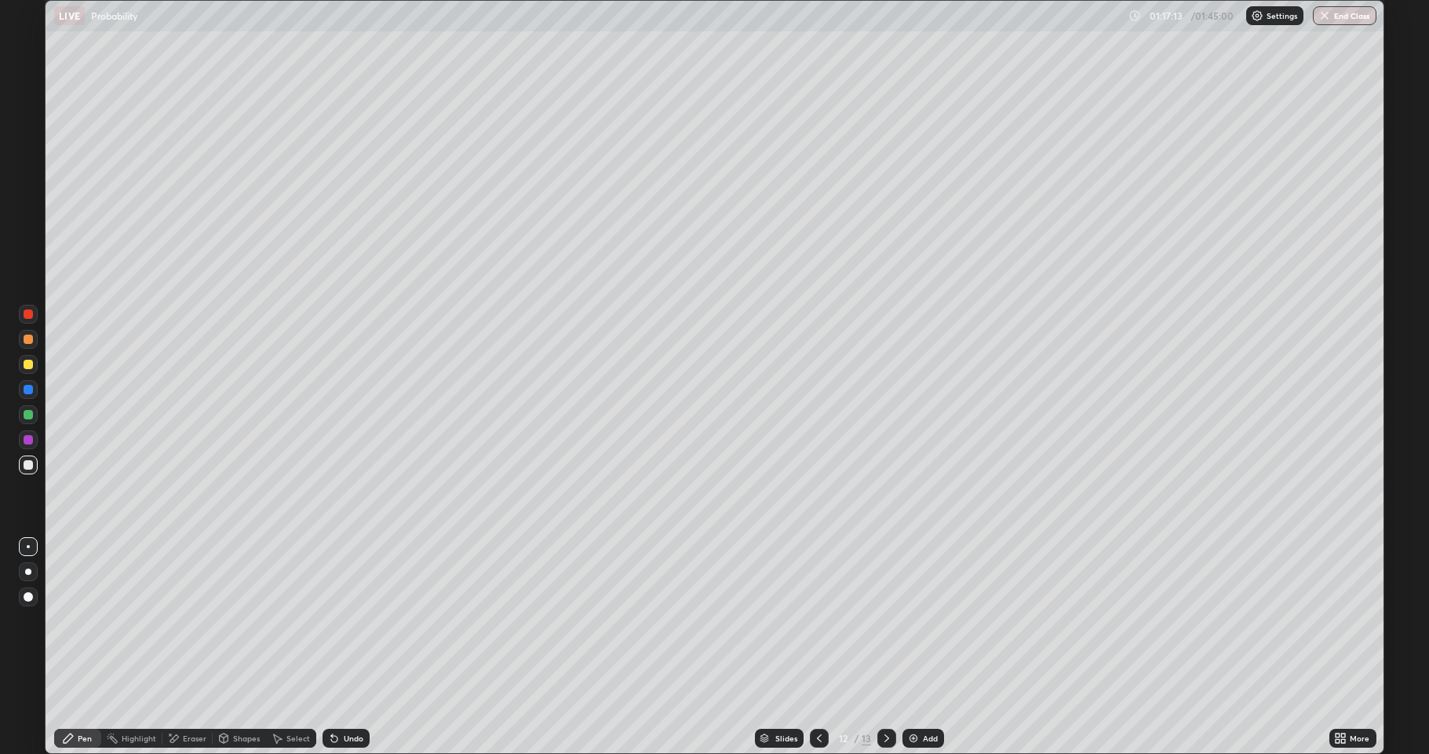
click at [885, 620] on icon at bounding box center [887, 738] width 13 height 13
click at [941, 620] on div "Add" at bounding box center [924, 737] width 42 height 19
click at [356, 620] on div "Undo" at bounding box center [354, 738] width 20 height 8
click at [350, 620] on div "Undo" at bounding box center [354, 738] width 20 height 8
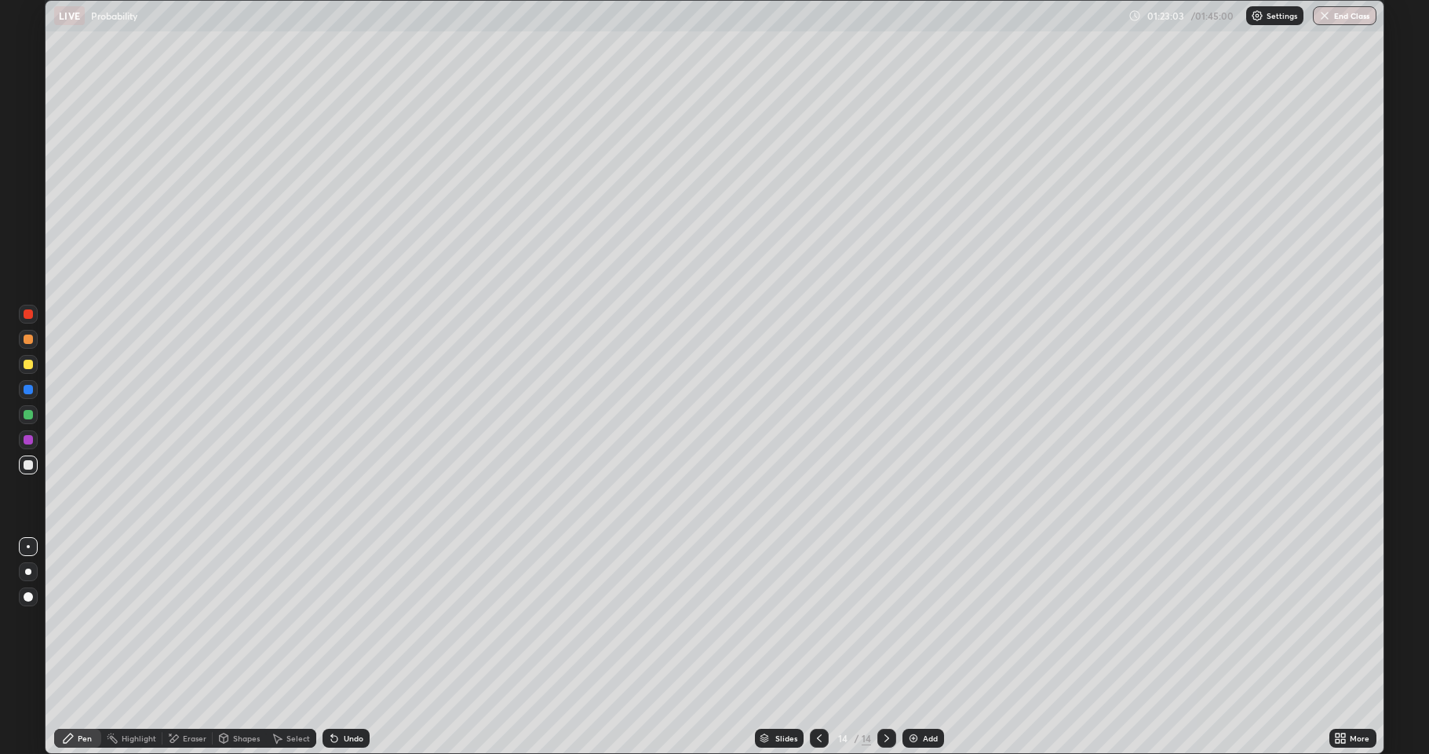
click at [353, 620] on div "Undo" at bounding box center [354, 738] width 20 height 8
